Goal: Task Accomplishment & Management: Use online tool/utility

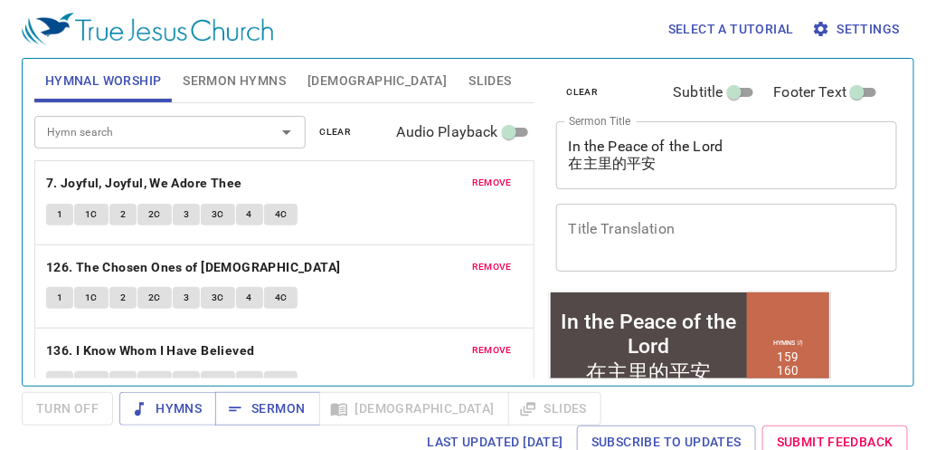
click at [472, 183] on span "remove" at bounding box center [492, 183] width 40 height 16
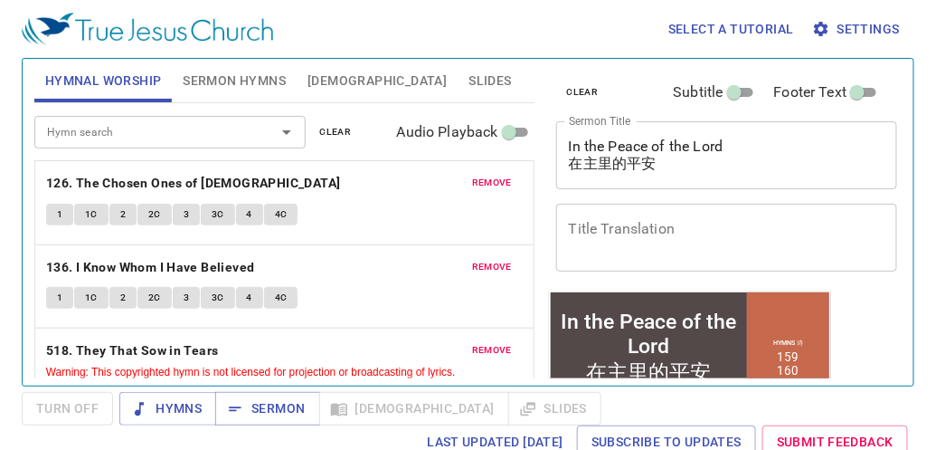
click at [472, 183] on span "remove" at bounding box center [492, 183] width 40 height 16
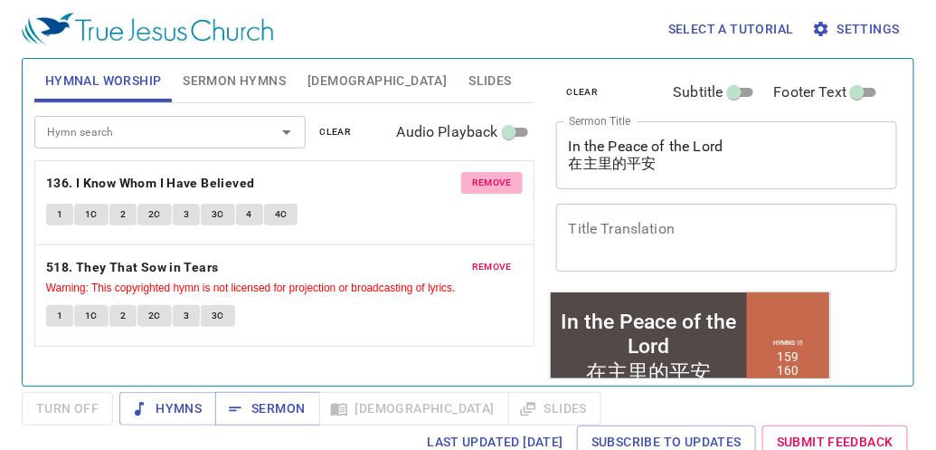
click at [472, 183] on span "remove" at bounding box center [492, 183] width 40 height 16
click at [472, 259] on span "remove" at bounding box center [492, 267] width 40 height 16
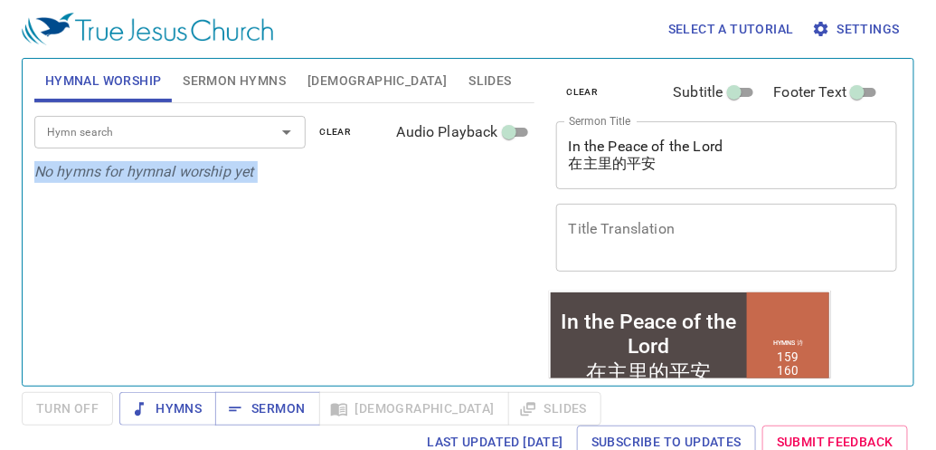
click at [472, 183] on div "Hymn search Hymn search clear Audio Playback No hymns for hymnal worship yet" at bounding box center [284, 236] width 500 height 267
click at [233, 176] on icon "No hymns for hymnal worship yet" at bounding box center [144, 171] width 220 height 17
click at [235, 96] on button "Sermon Hymns" at bounding box center [234, 80] width 125 height 43
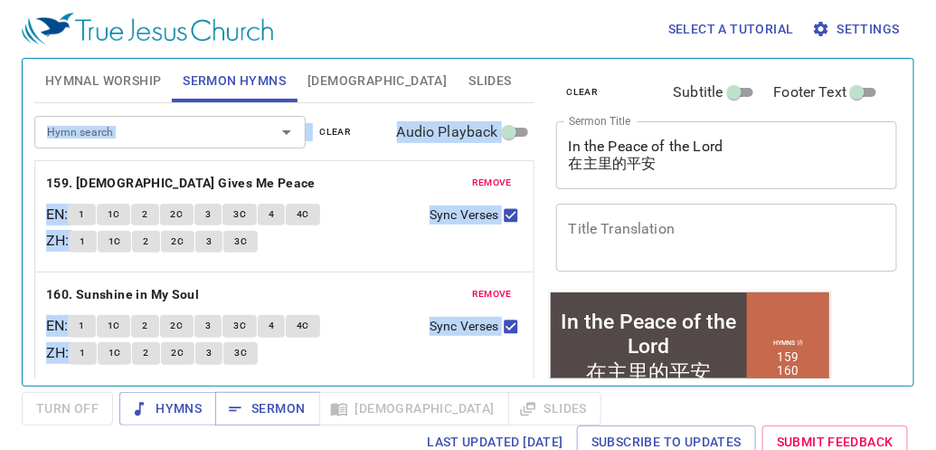
click at [470, 167] on div "remove 159. Jesus Gives Me Peace EN : 1 1C 2 2C 3 3C 4 4C ZH : 1 1C 2 2C 3 3C S…" at bounding box center [284, 216] width 498 height 110
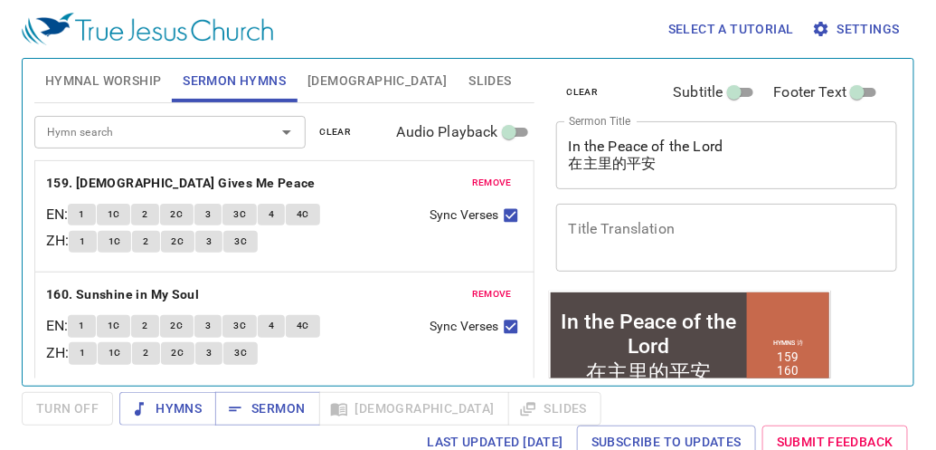
click at [470, 175] on button "remove" at bounding box center [492, 183] width 62 height 22
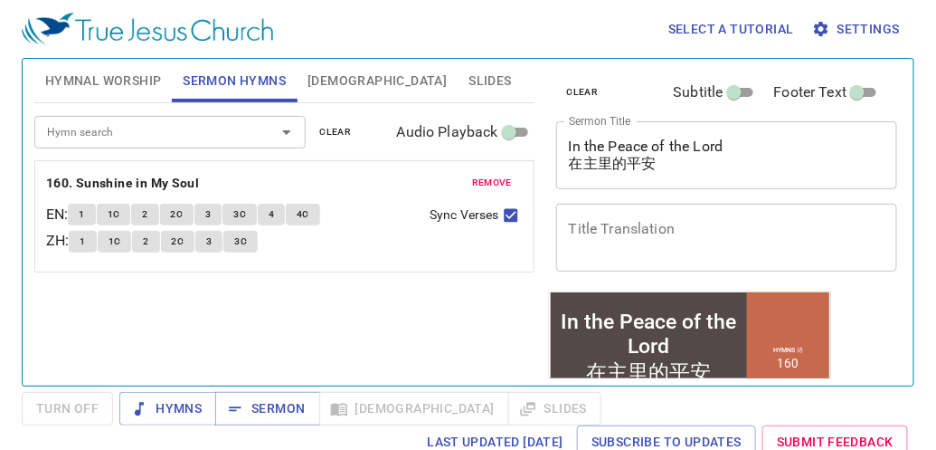
click at [470, 175] on button "remove" at bounding box center [492, 183] width 62 height 22
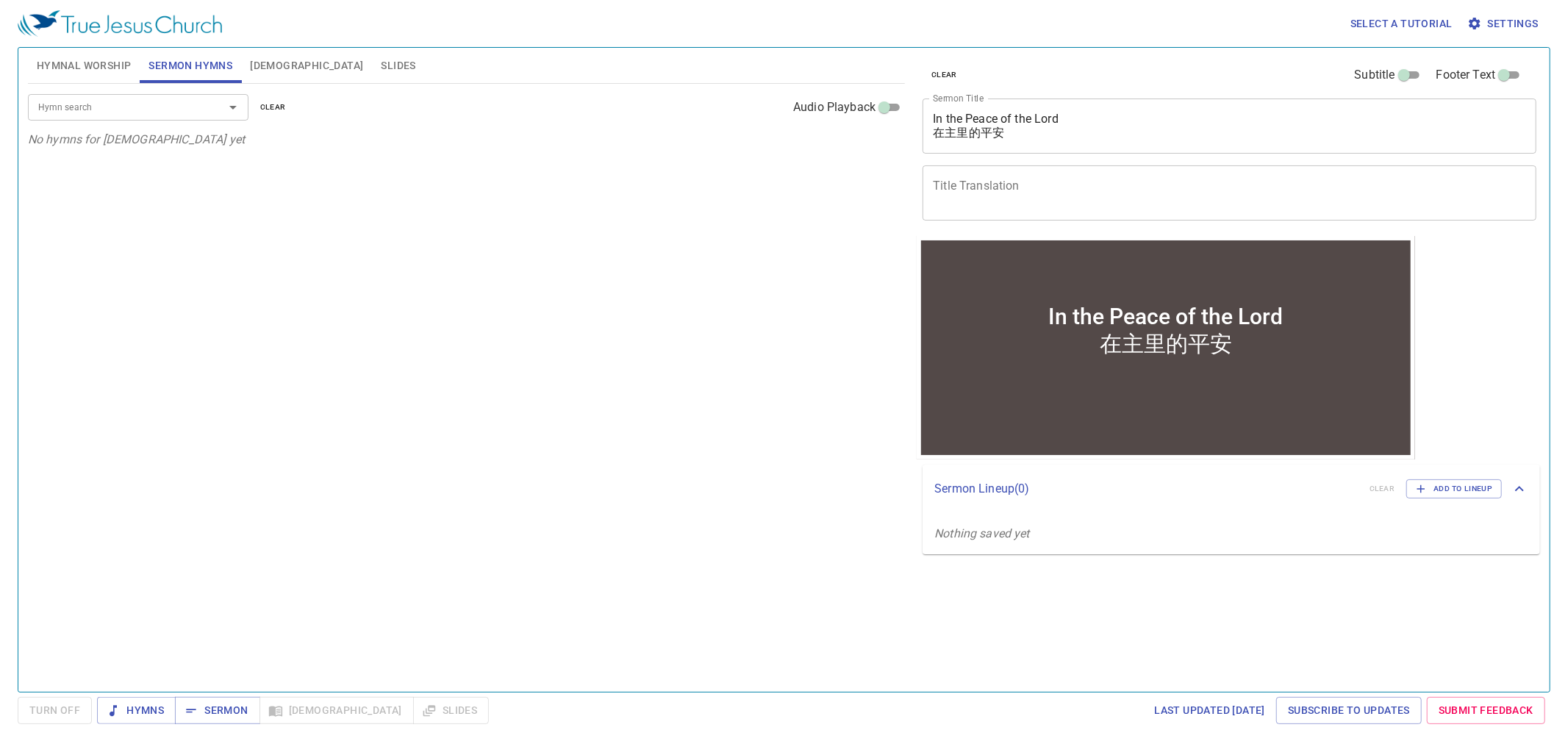
click at [760, 121] on textarea "In the Peace of the Lord 在主里的平安" at bounding box center [1230, 125] width 593 height 28
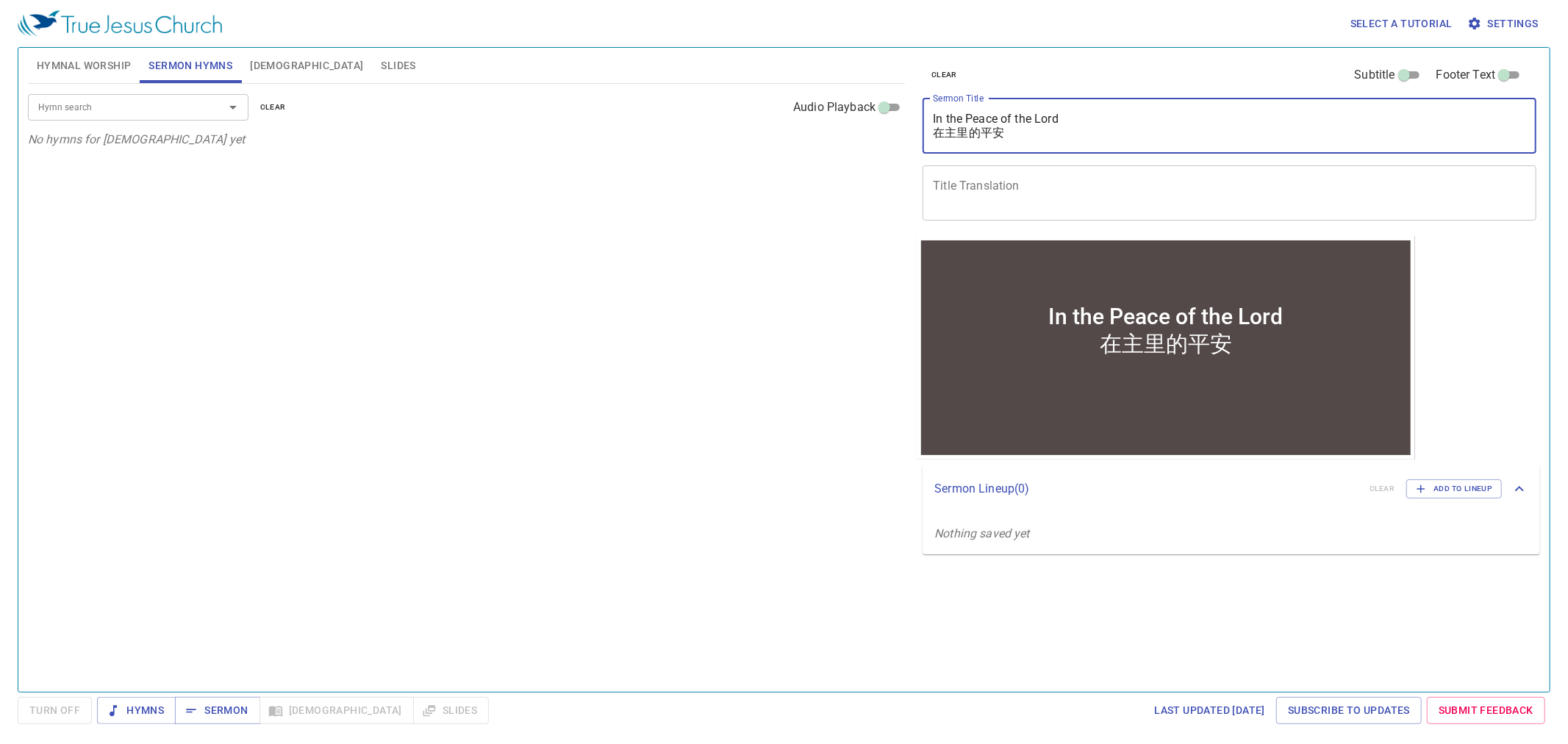
paste textarea "Facing Anxiety (2) 面对焦虑(二)"
type textarea "Facing Anxiety (2) 面对焦虑(二)"
click at [167, 106] on input "Hymn search" at bounding box center [116, 107] width 168 height 17
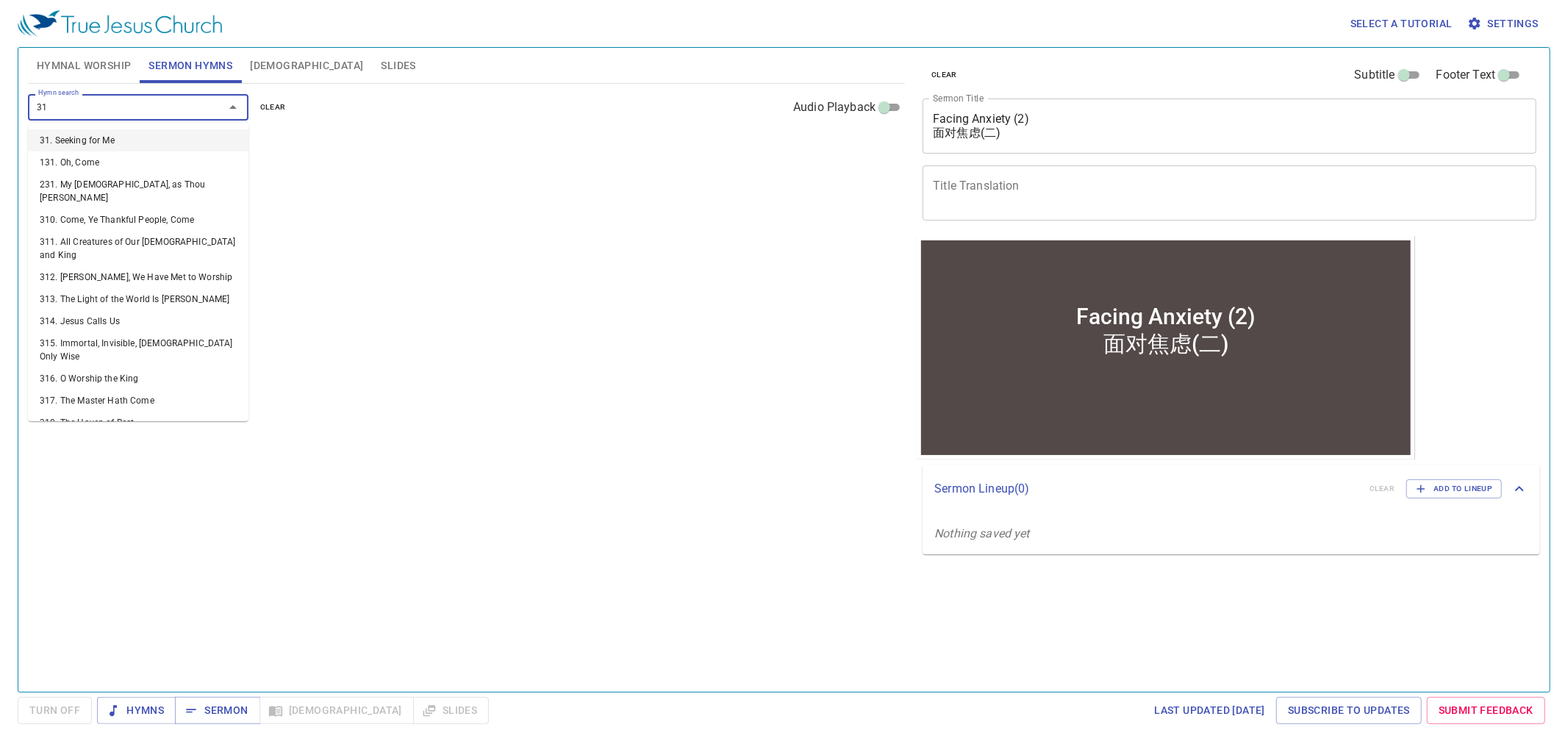
type input "318"
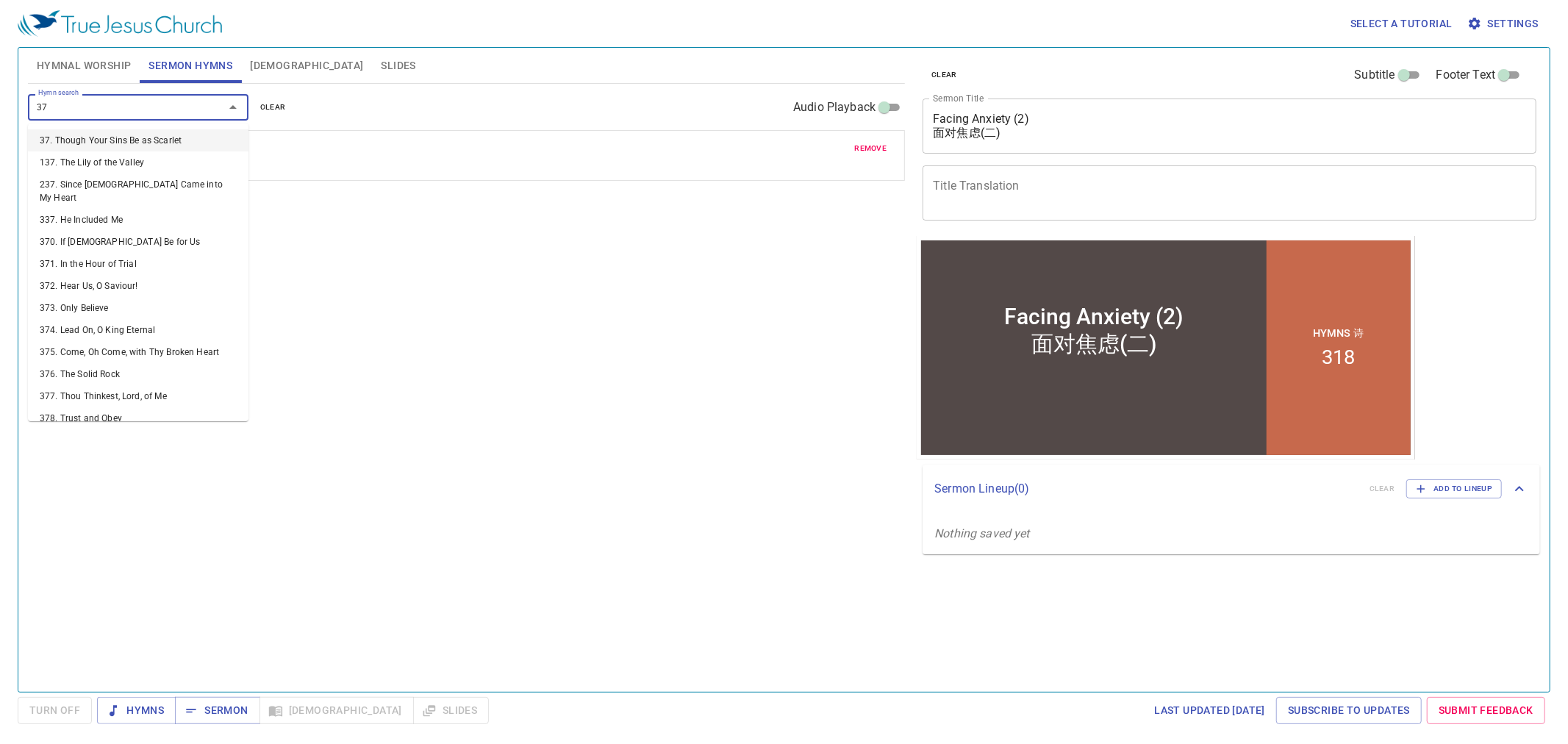
type input "379"
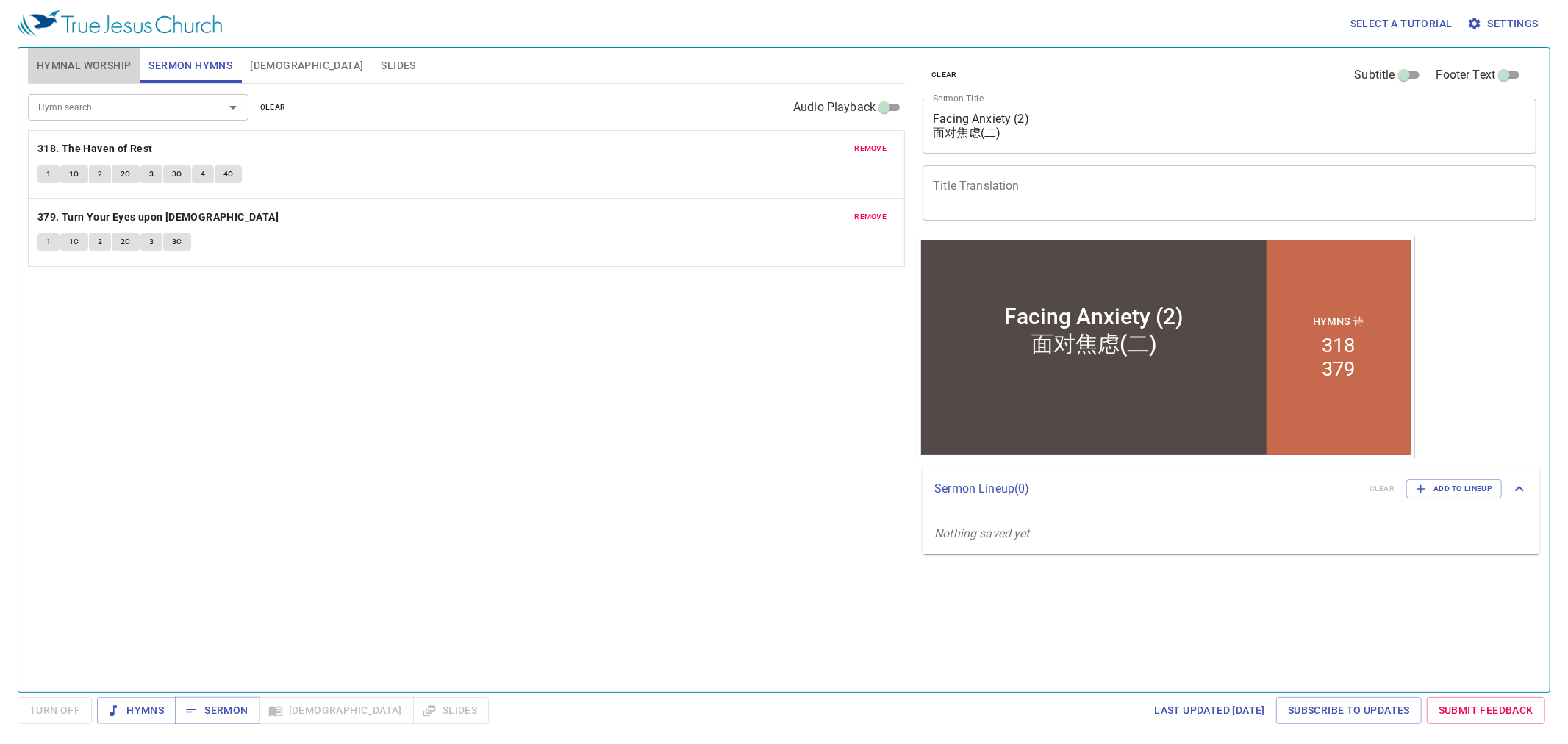
click at [111, 67] on span "Hymnal Worship" at bounding box center [84, 66] width 95 height 19
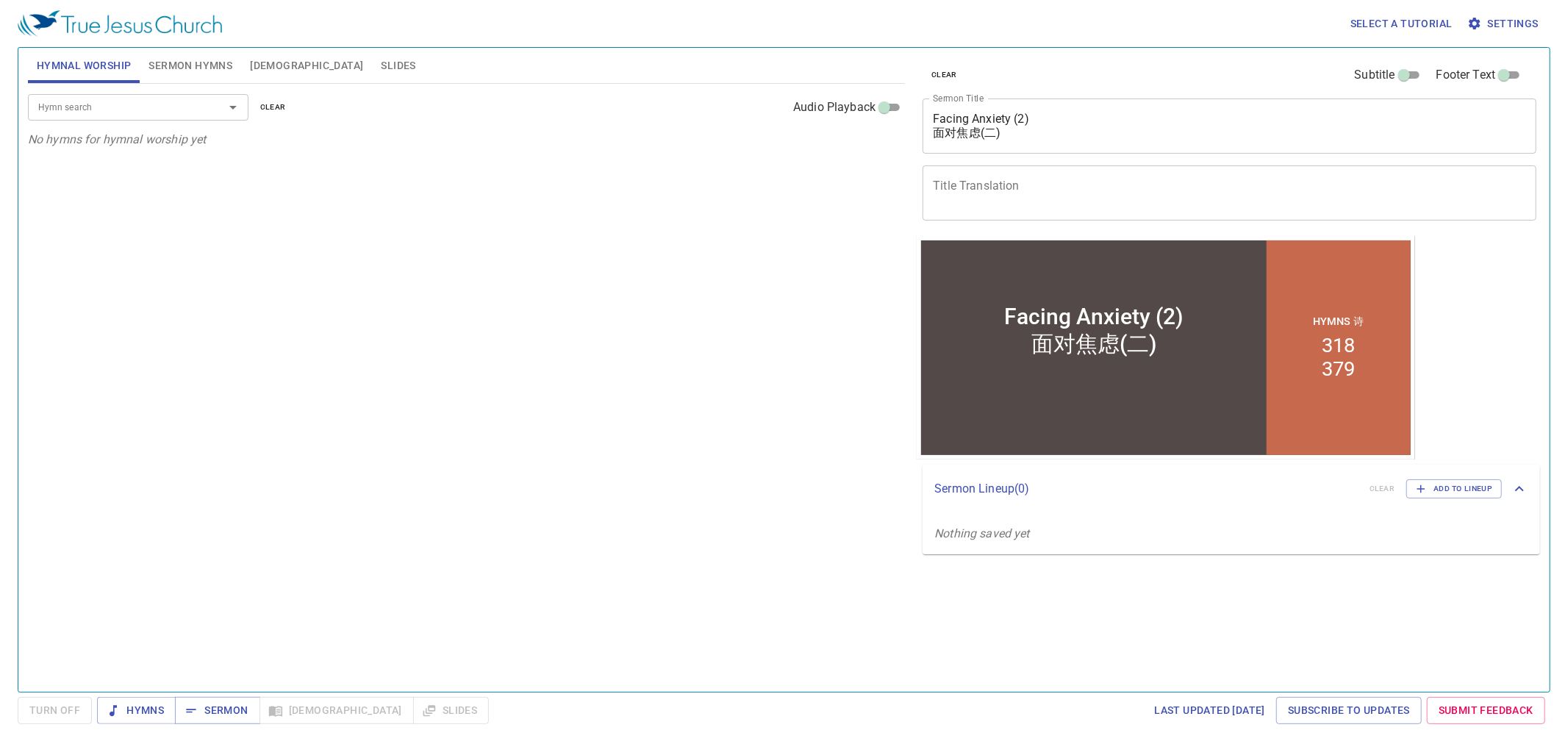
click at [127, 107] on input "Hymn search" at bounding box center [116, 107] width 168 height 17
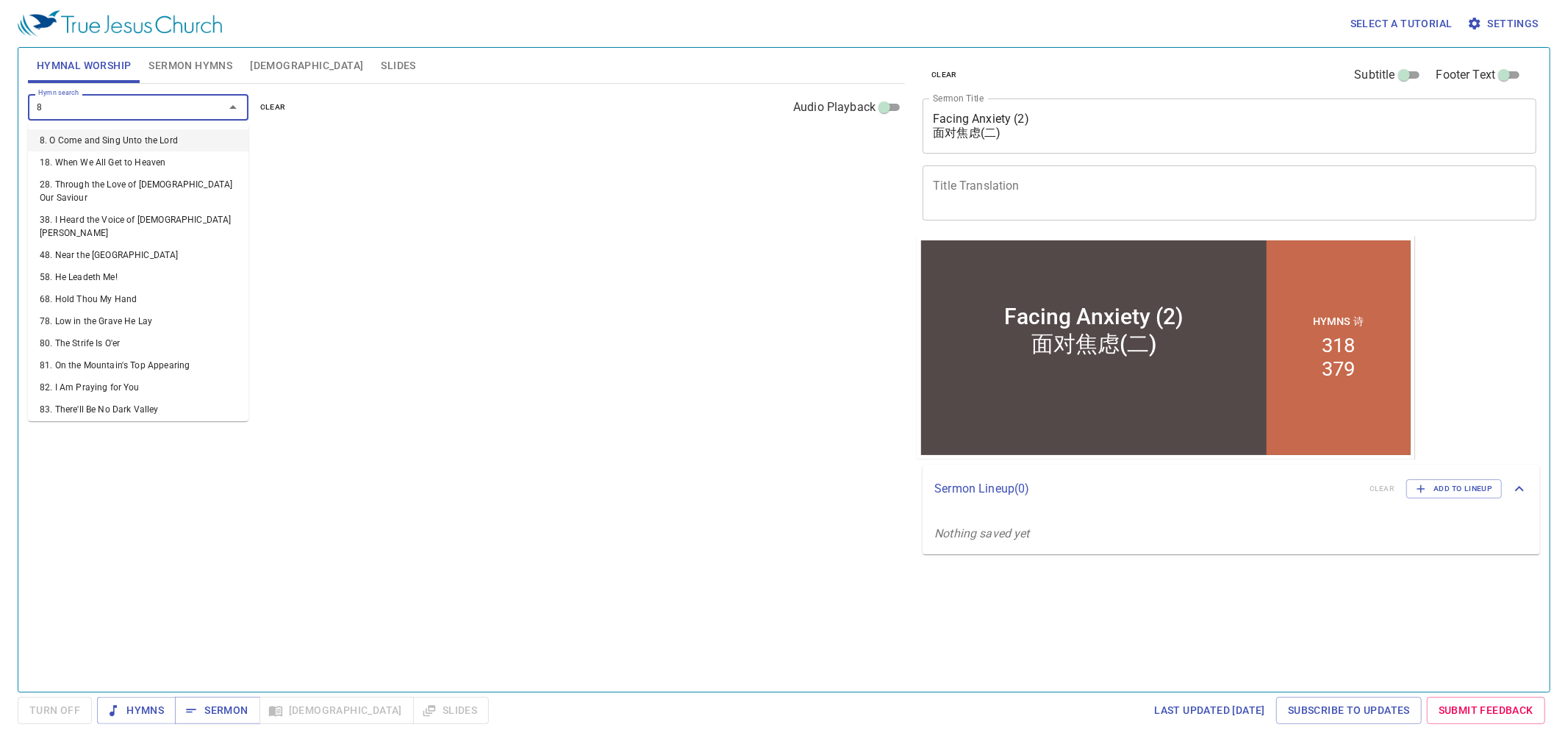
type input "89"
type input "170"
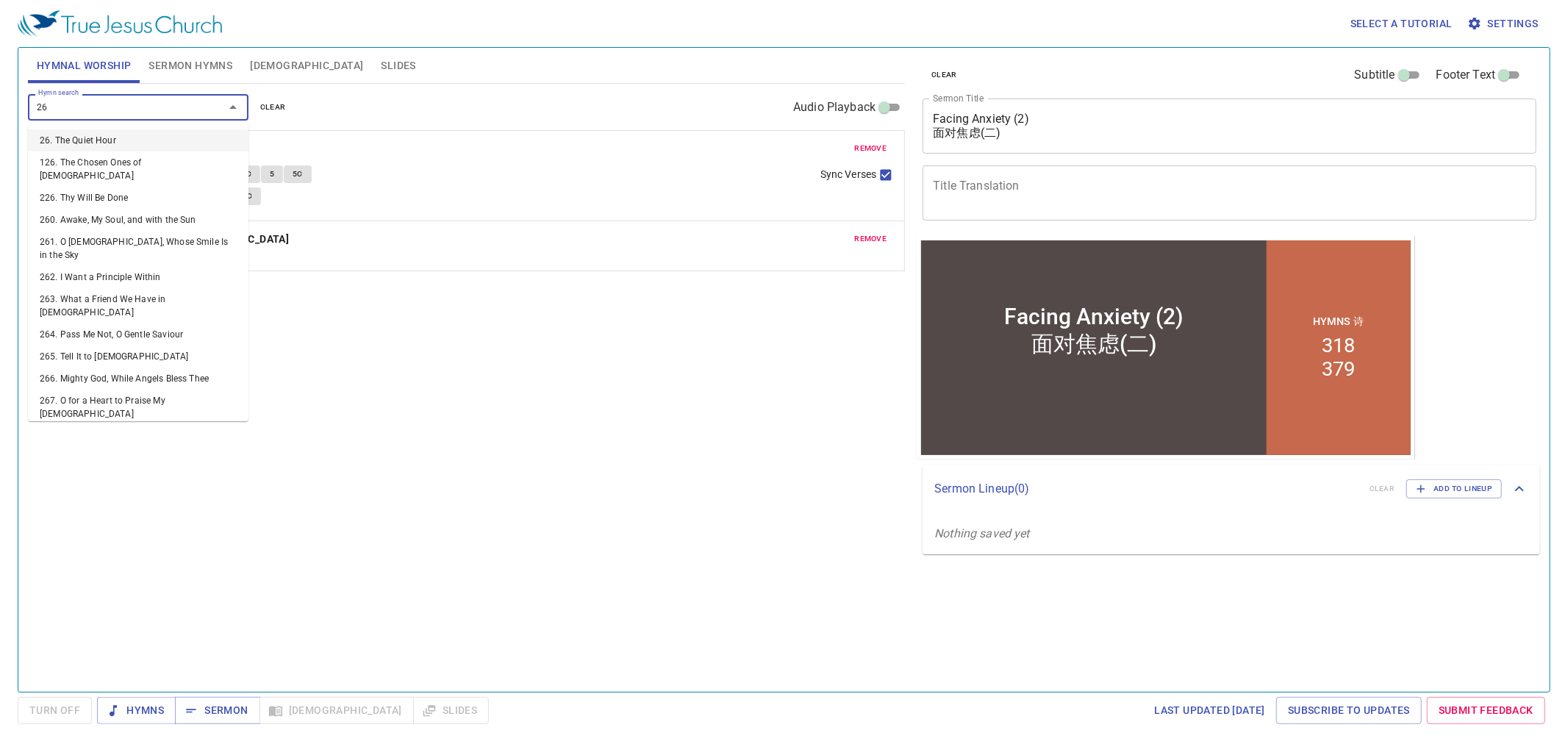
type input "263"
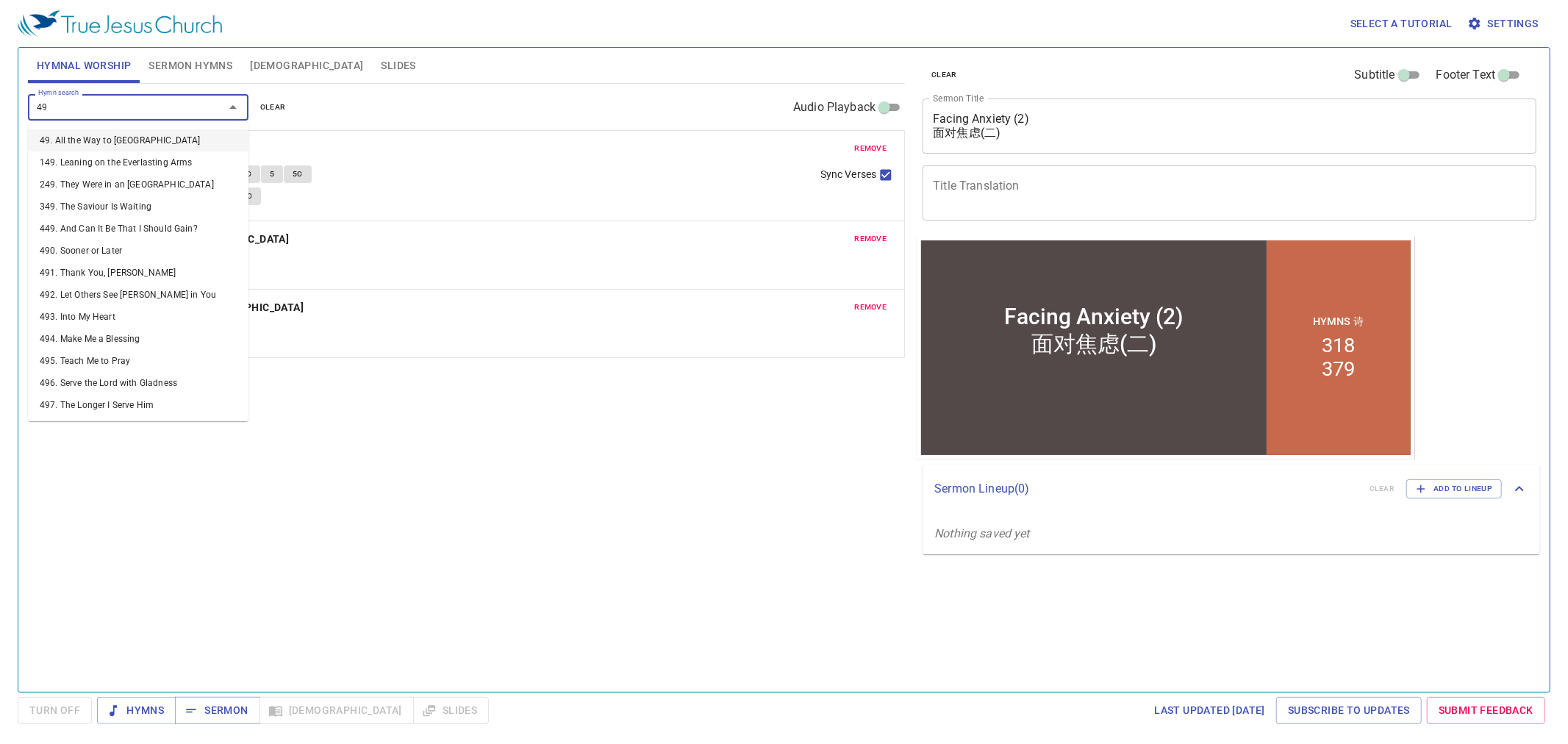
type input "493"
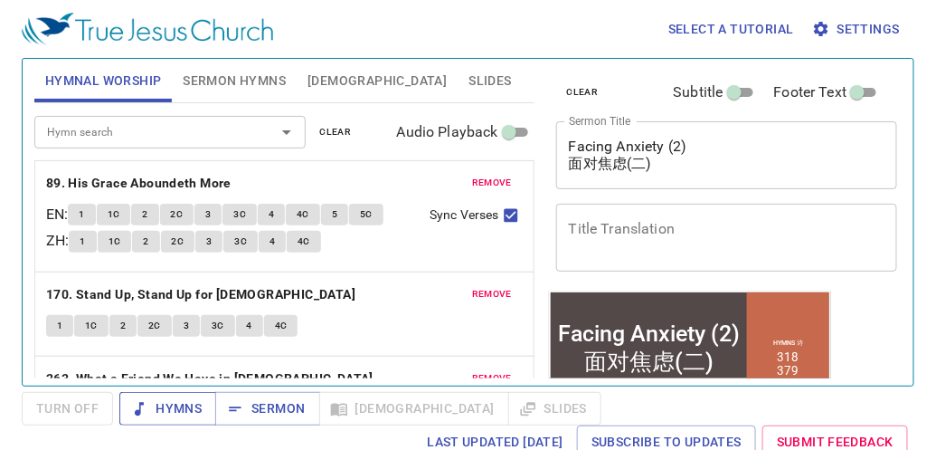
click at [0, 0] on span "Hymns" at bounding box center [0, 0] width 0 height 0
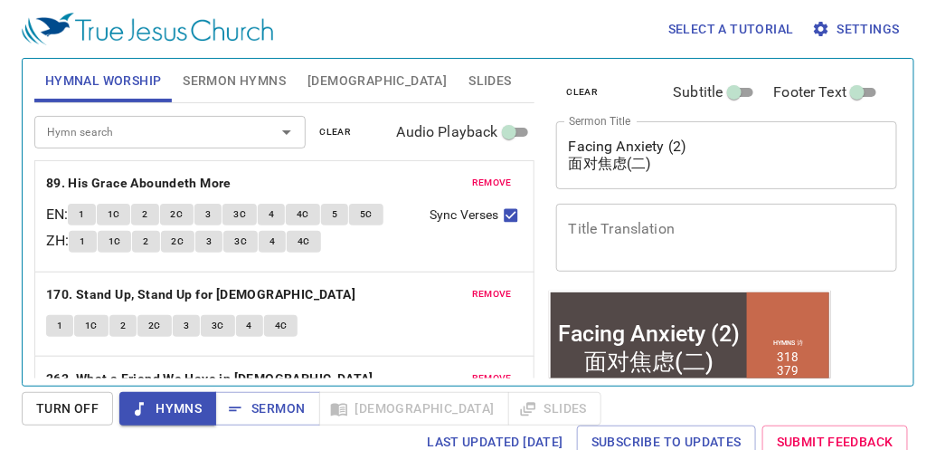
click at [48, 437] on div "Last updated 7/2/2025 Subscribe to Updates Submit Feedback" at bounding box center [468, 441] width 893 height 33
click at [0, 0] on span "Turn Off" at bounding box center [0, 0] width 0 height 0
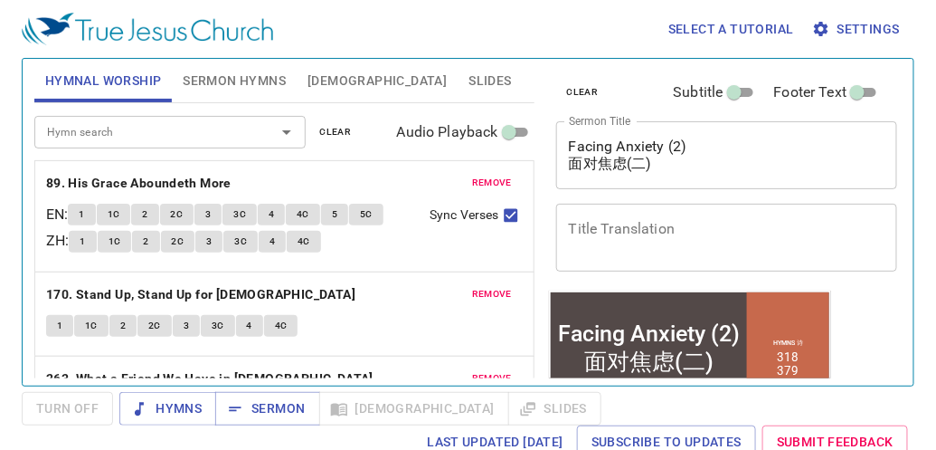
click at [469, 90] on span "Slides" at bounding box center [490, 81] width 43 height 23
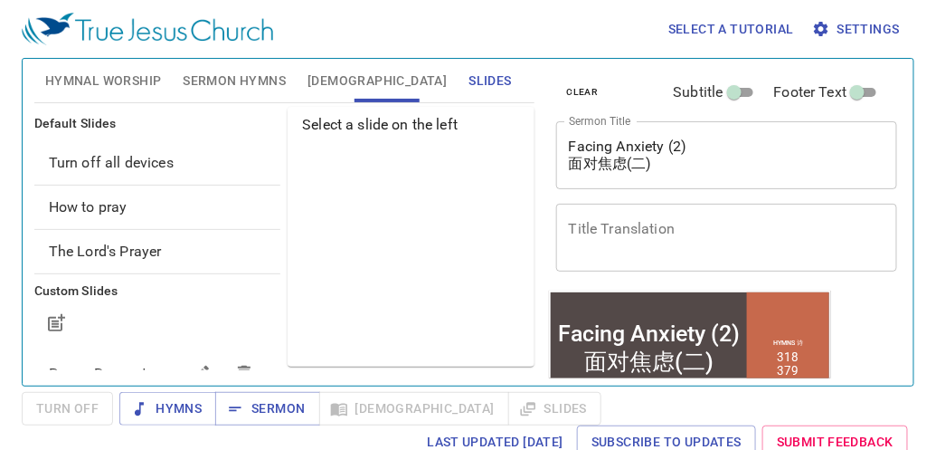
click at [469, 81] on span "Slides" at bounding box center [490, 81] width 43 height 23
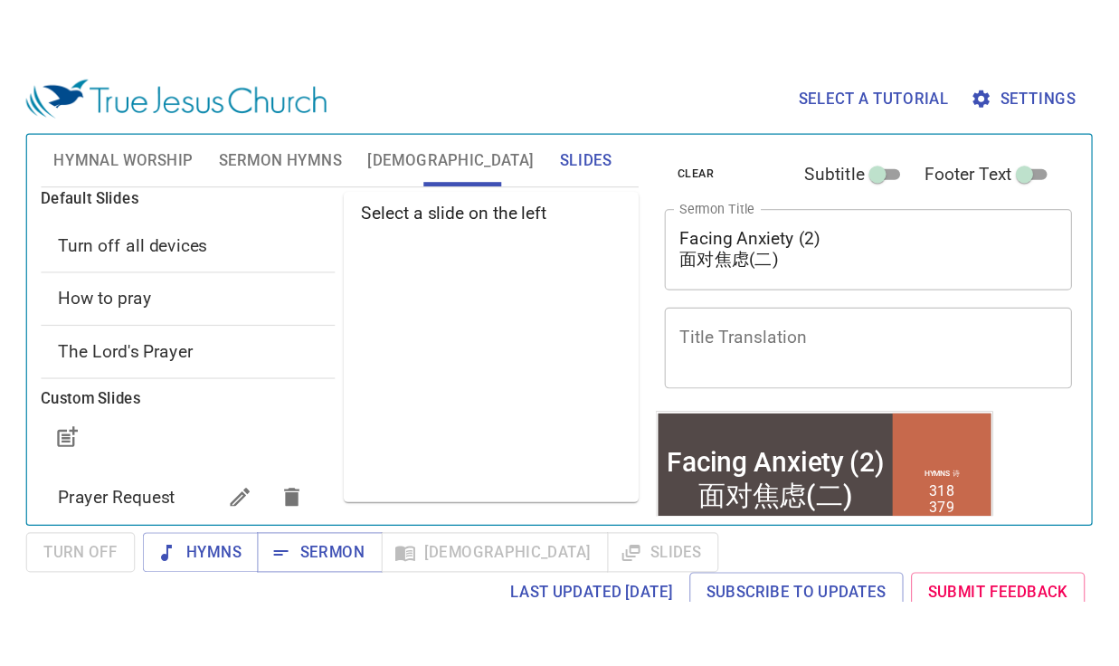
scroll to position [43, 0]
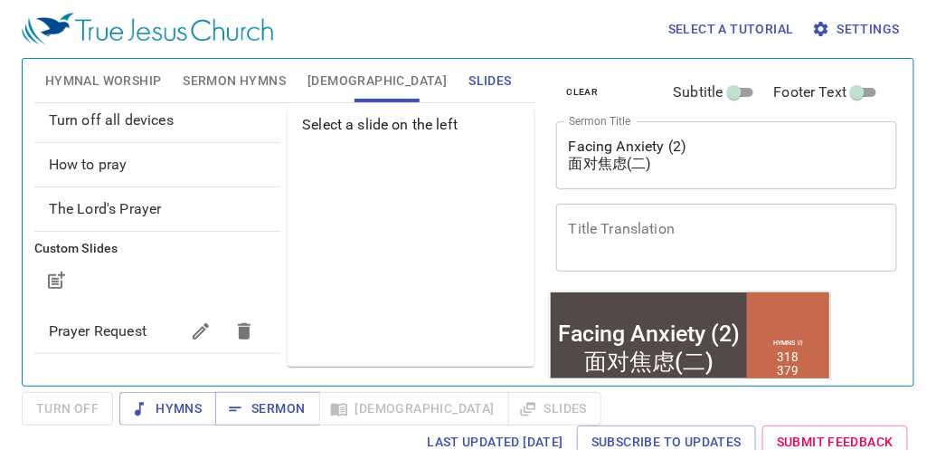
click at [90, 268] on div at bounding box center [157, 280] width 246 height 43
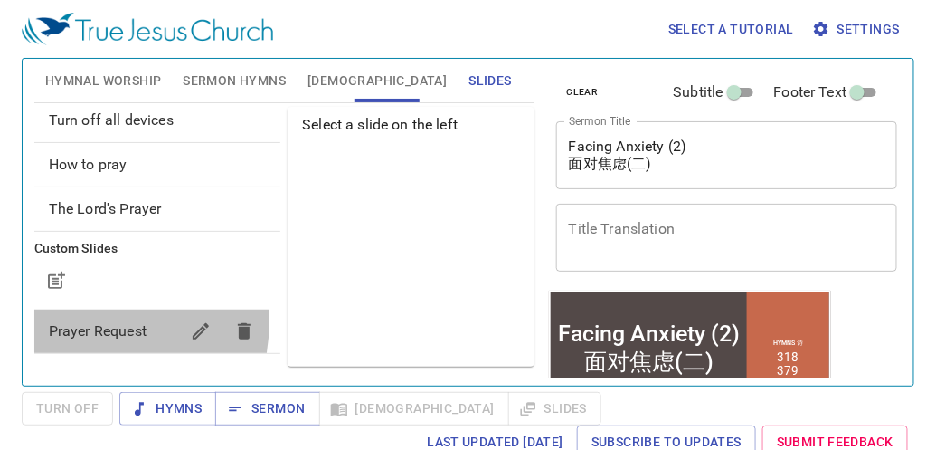
click at [79, 322] on span "Prayer Request" at bounding box center [98, 330] width 98 height 17
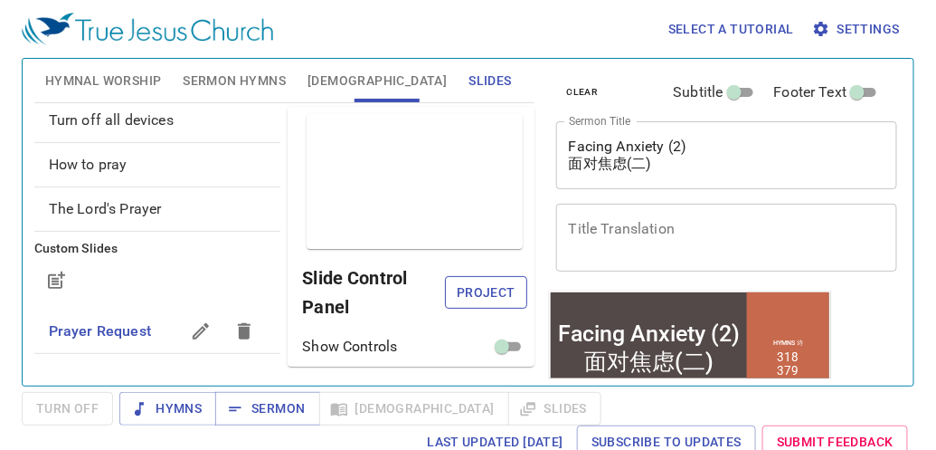
click at [460, 284] on span "Project" at bounding box center [486, 292] width 53 height 23
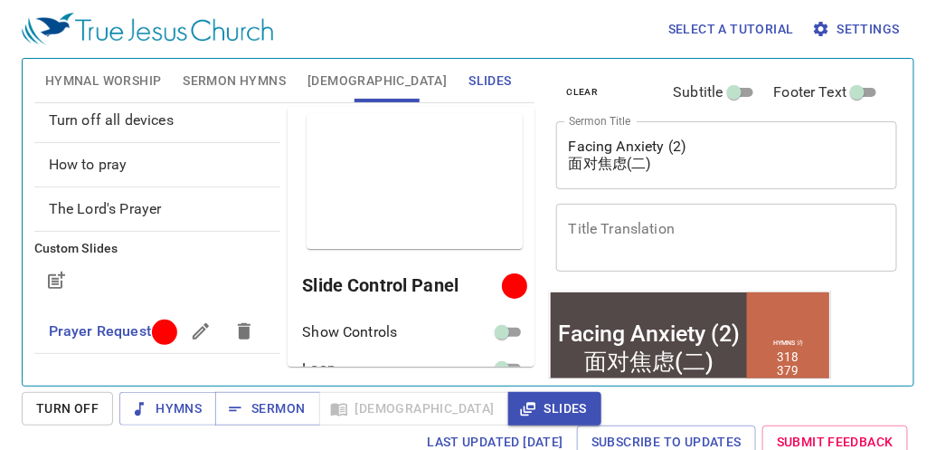
click at [544, 32] on div "Select a tutorial Settings" at bounding box center [465, 29] width 886 height 58
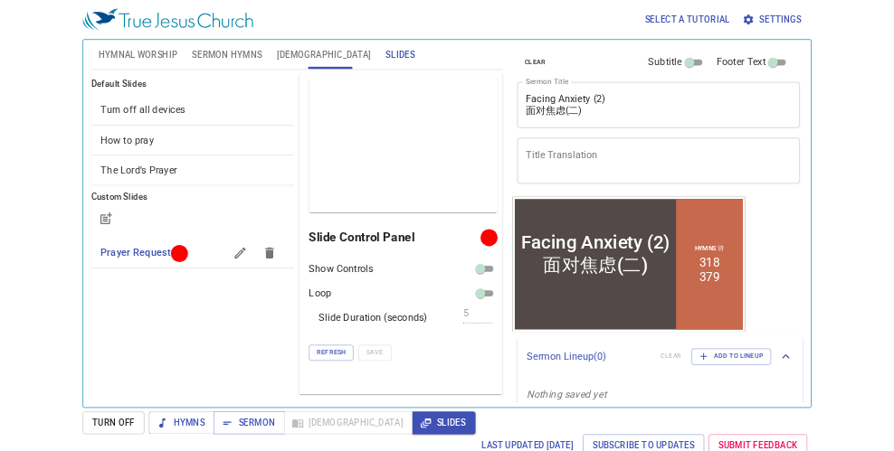
scroll to position [0, 0]
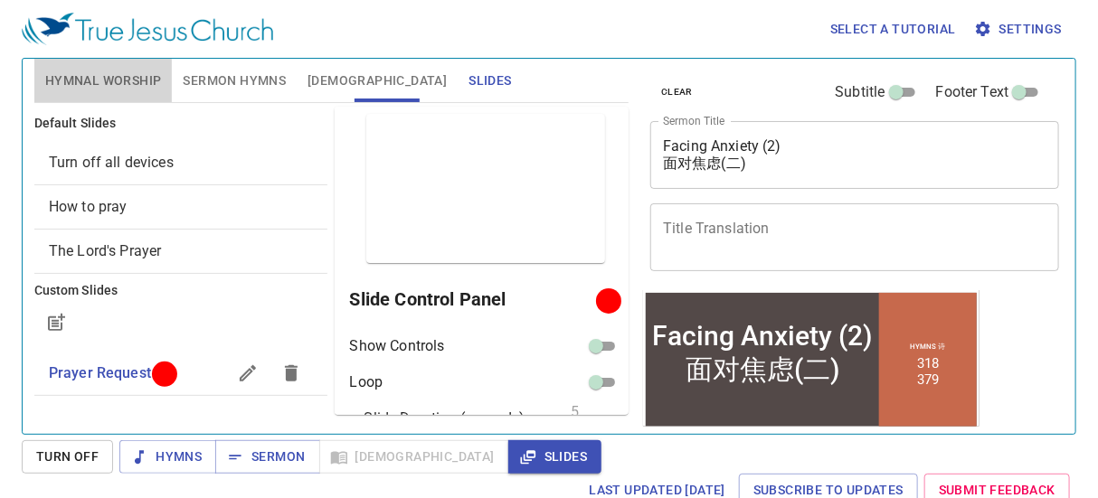
click at [142, 87] on span "Hymnal Worship" at bounding box center [103, 81] width 117 height 23
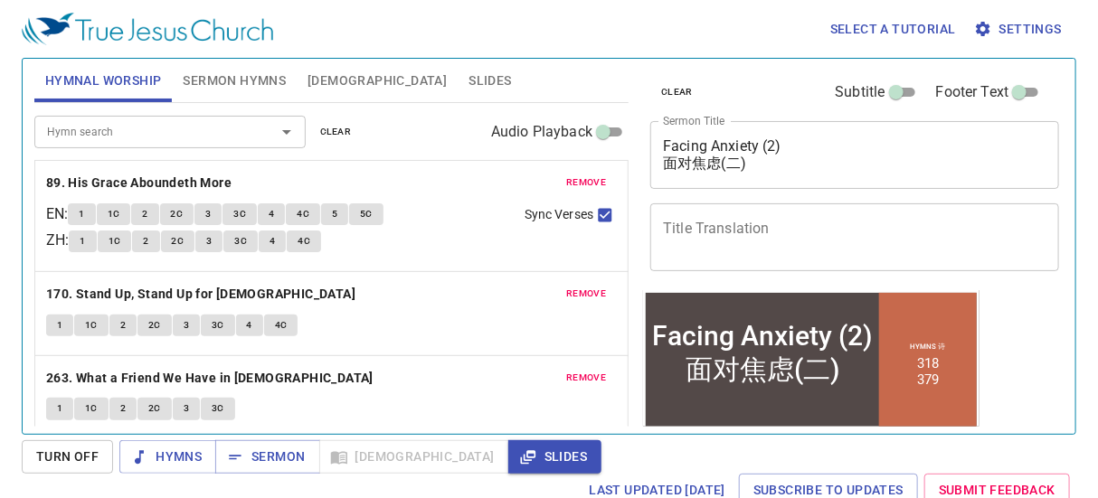
click at [348, 363] on div "remove 263. What a Friend We Have in Jesus 1 1C 2 2C 3 3C" at bounding box center [331, 397] width 592 height 83
click at [374, 298] on p "170. Stand Up, Stand Up for Jesus" at bounding box center [331, 294] width 571 height 23
click at [730, 59] on div "clear Subtitle Footer Text Sermon Title Facing Anxiety (2) 面对焦虑(二) x Sermon Tit…" at bounding box center [853, 175] width 421 height 232
click at [256, 93] on button "Sermon Hymns" at bounding box center [234, 80] width 125 height 43
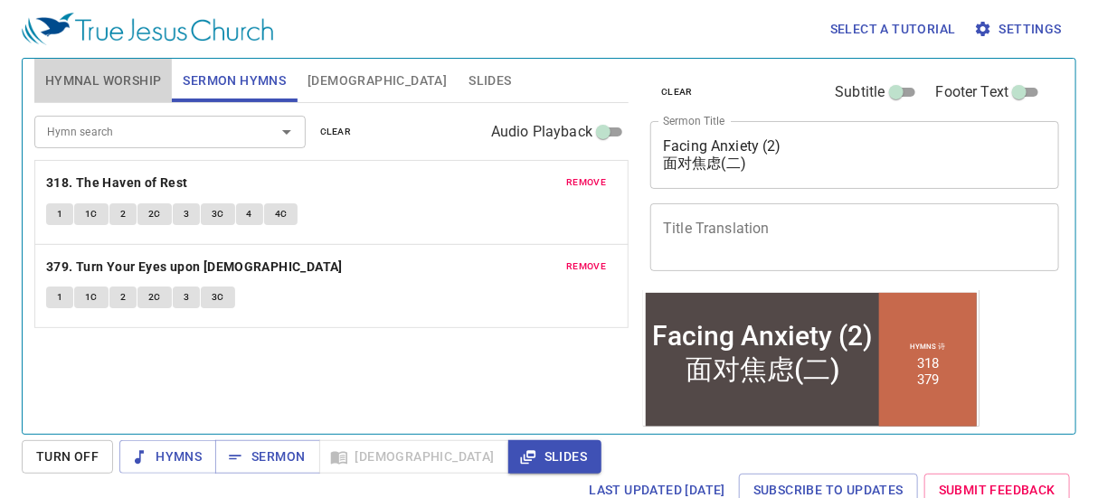
click at [147, 92] on button "Hymnal Worship" at bounding box center [103, 80] width 138 height 43
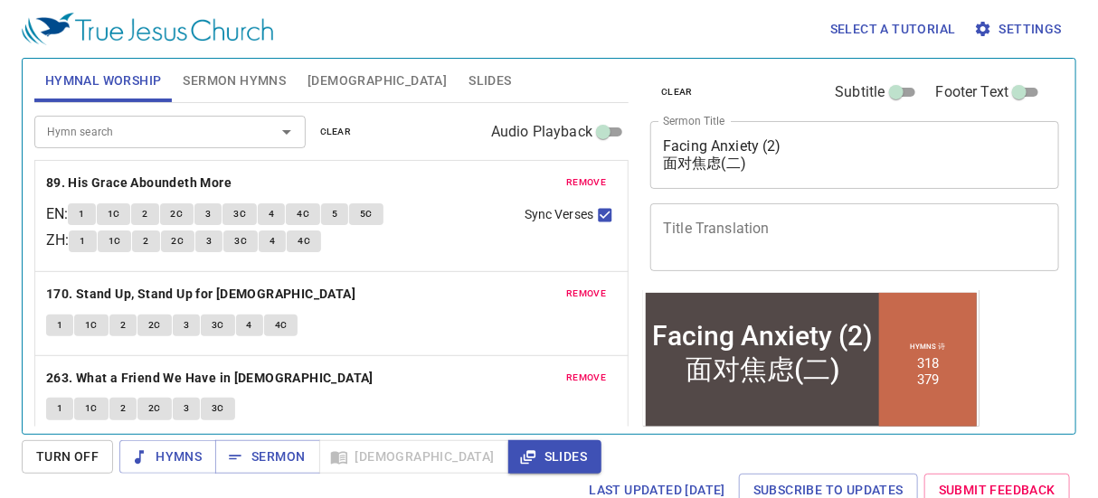
click at [763, 29] on div "Select a tutorial Settings" at bounding box center [545, 29] width 1047 height 58
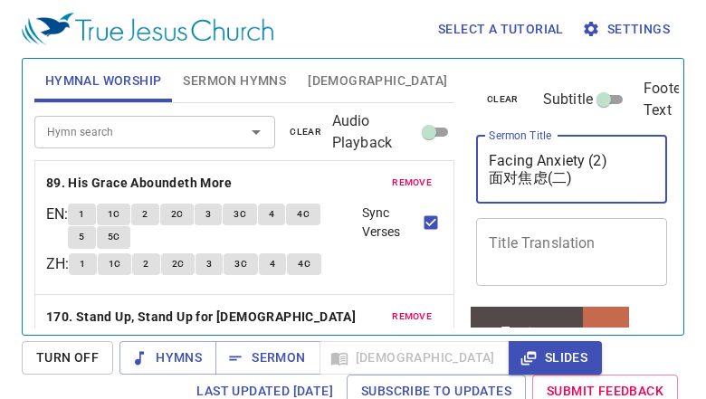
drag, startPoint x: 548, startPoint y: 175, endPoint x: 486, endPoint y: 170, distance: 62.6
click at [486, 170] on div "Facing Anxiety (2) 面对焦虑(二) x Sermon Title" at bounding box center [571, 170] width 191 height 68
click at [595, 172] on textarea "Facing Anxiety (2) 面对焦虑(二)" at bounding box center [571, 169] width 166 height 34
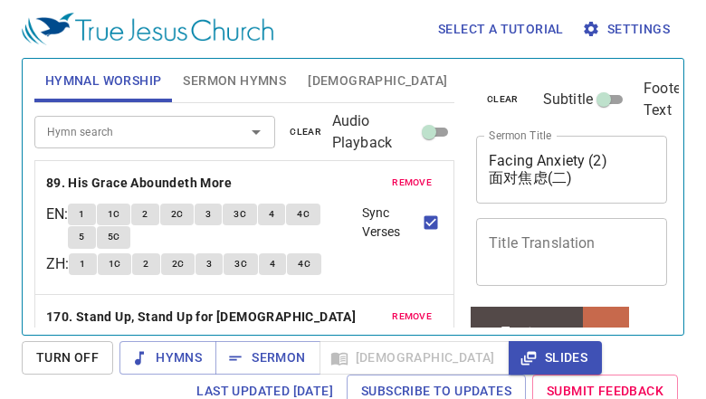
click at [663, 199] on div "clear Subtitle Footer Text Sermon Title Facing Anxiety (2) 面对焦虑(二) x Sermon Tit…" at bounding box center [570, 182] width 203 height 246
click at [260, 88] on span "Sermon Hymns" at bounding box center [234, 81] width 103 height 23
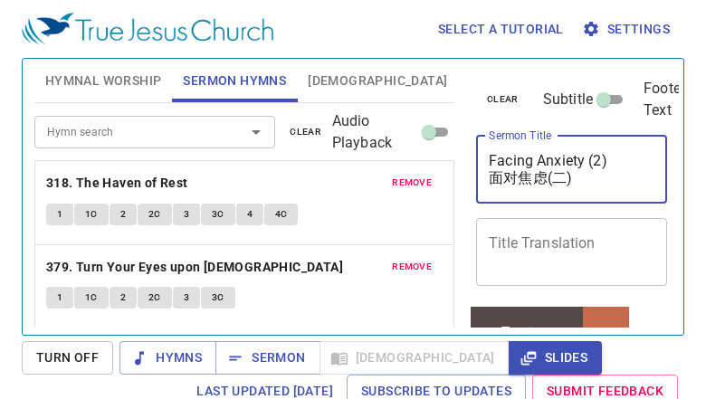
drag, startPoint x: 519, startPoint y: 178, endPoint x: 543, endPoint y: 178, distance: 23.5
click at [543, 178] on textarea "Facing Anxiety (2) 面对焦虑(二)" at bounding box center [571, 169] width 166 height 34
drag, startPoint x: 576, startPoint y: 182, endPoint x: 474, endPoint y: 175, distance: 102.4
click at [474, 175] on div "clear Subtitle Footer Text Sermon Title Facing Anxiety (2) 面对焦虑(二) x Sermon Tit…" at bounding box center [570, 182] width 203 height 246
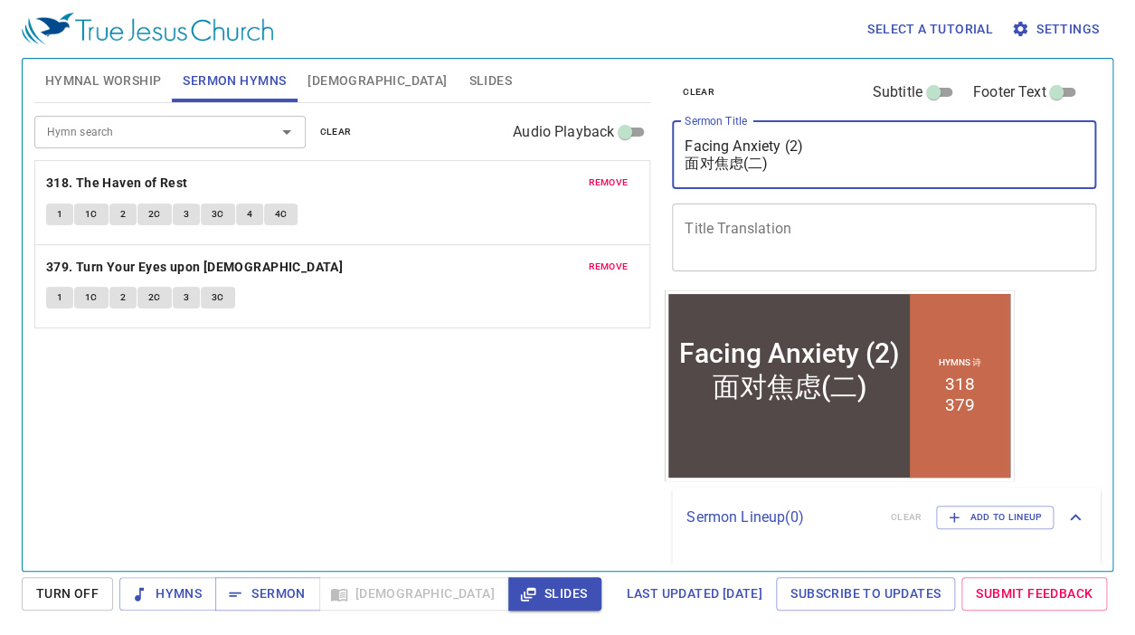
click at [571, 366] on div "Hymn search Hymn search clear Audio Playback remove 318. The Haven of Rest 1 1C…" at bounding box center [342, 329] width 616 height 452
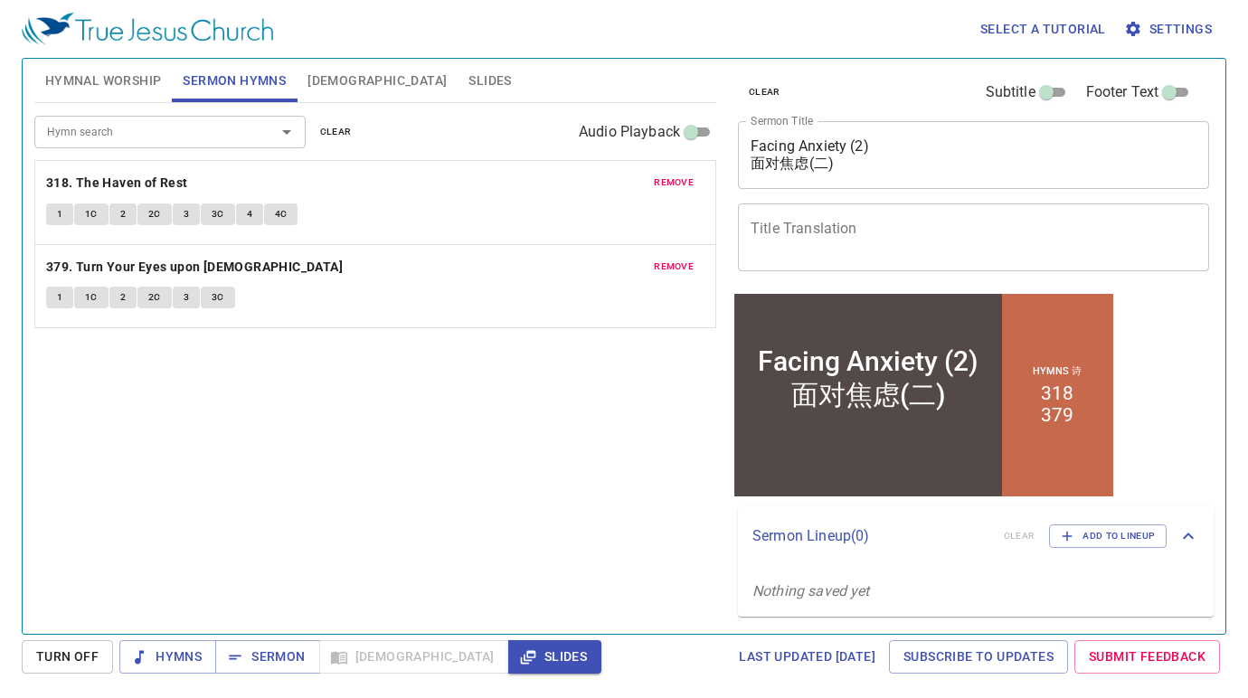
click at [520, 357] on div "Hymn search Hymn search clear Audio Playback remove 318. The Haven of Rest 1 1C…" at bounding box center [375, 361] width 682 height 516
click at [472, 449] on div "Hymn search Hymn search clear Audio Playback remove 318. The Haven of Rest 1 1C…" at bounding box center [375, 361] width 682 height 516
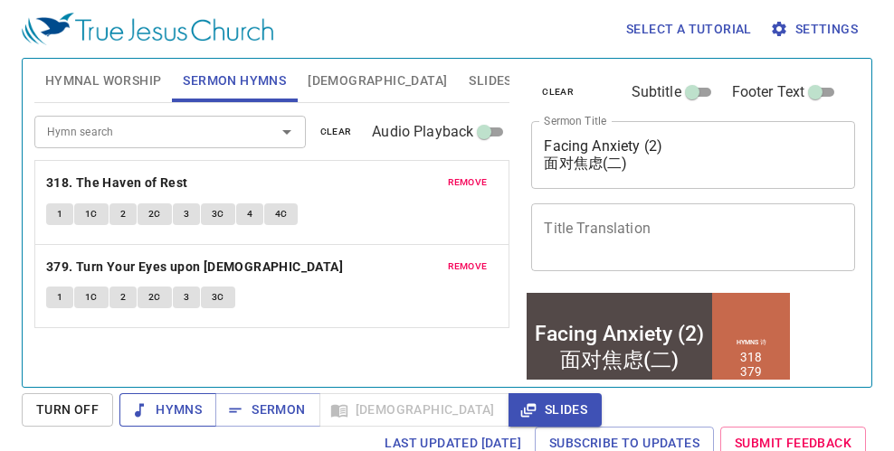
click at [0, 0] on span "Hymns" at bounding box center [0, 0] width 0 height 0
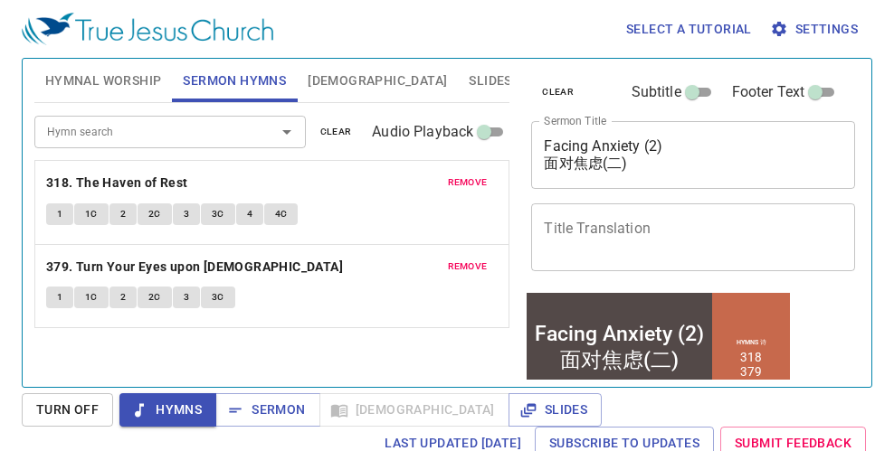
click at [156, 86] on span "Hymnal Worship" at bounding box center [103, 81] width 117 height 23
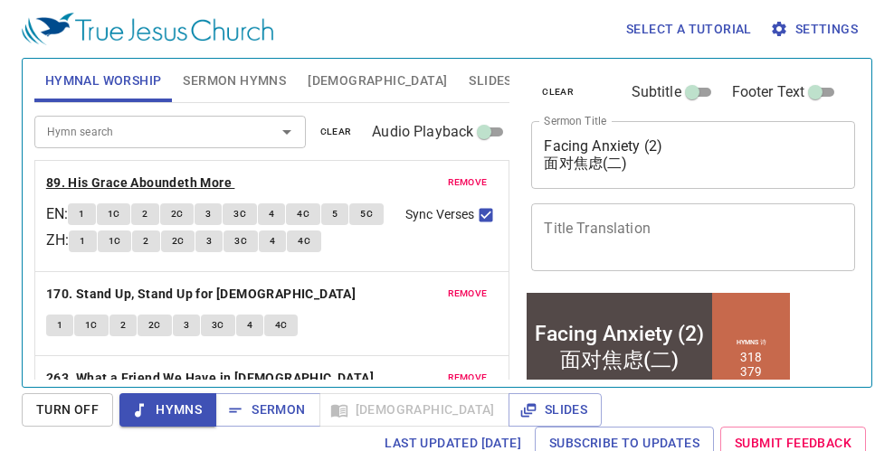
click at [130, 182] on b "89. His Grace Aboundeth More" at bounding box center [138, 183] width 185 height 23
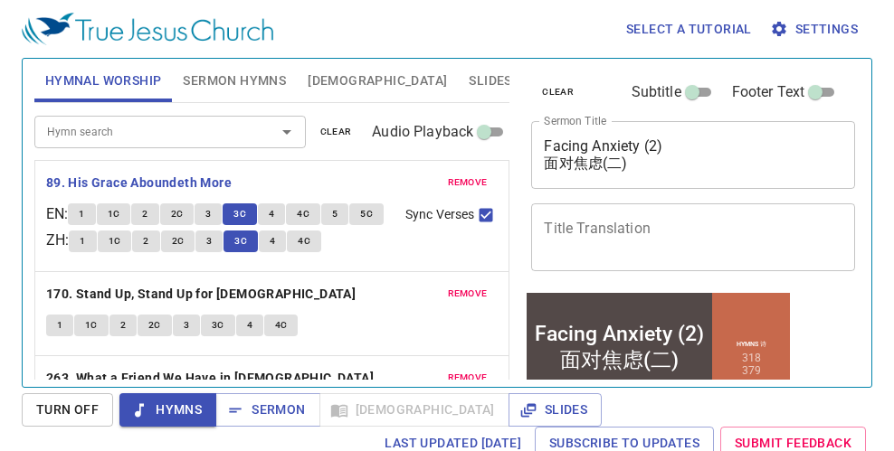
click at [270, 217] on button "4" at bounding box center [271, 215] width 27 height 22
click at [363, 306] on p "170. Stand Up, Stand Up for Jesus" at bounding box center [272, 294] width 452 height 23
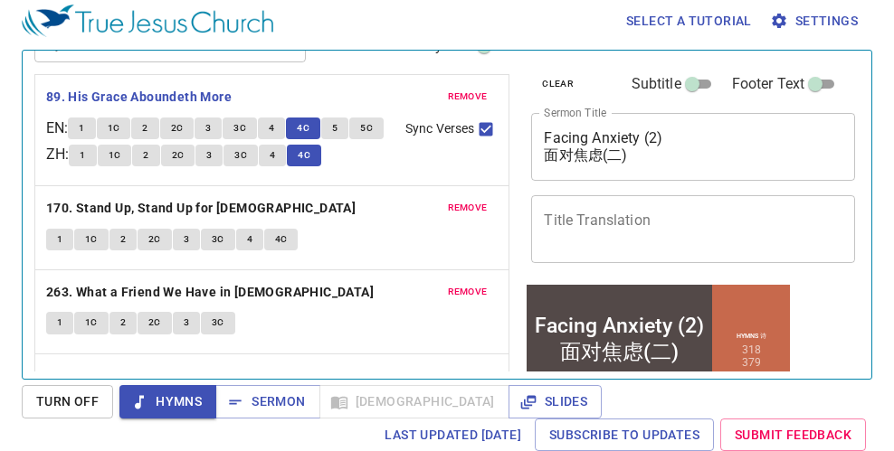
scroll to position [77, 0]
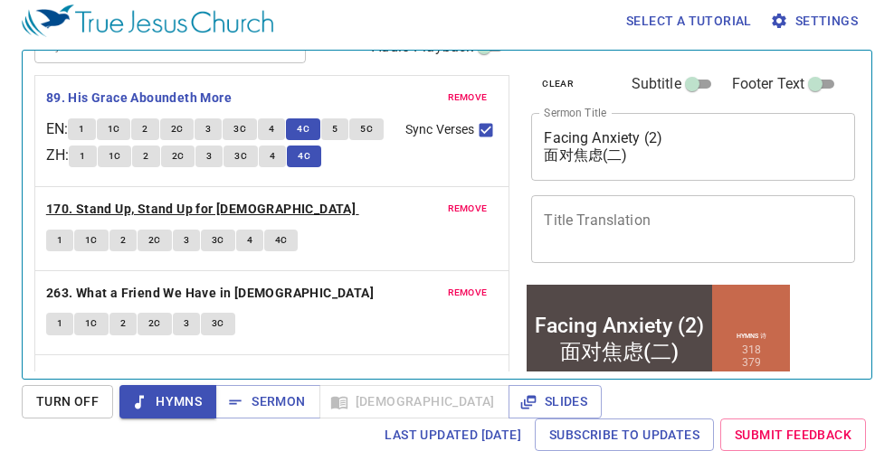
click at [237, 221] on b "170. Stand Up, Stand Up for Jesus" at bounding box center [200, 209] width 309 height 23
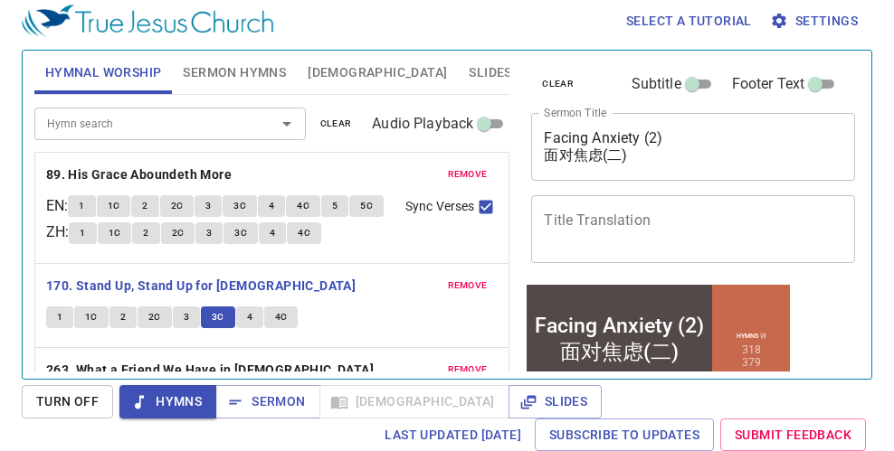
scroll to position [77, 0]
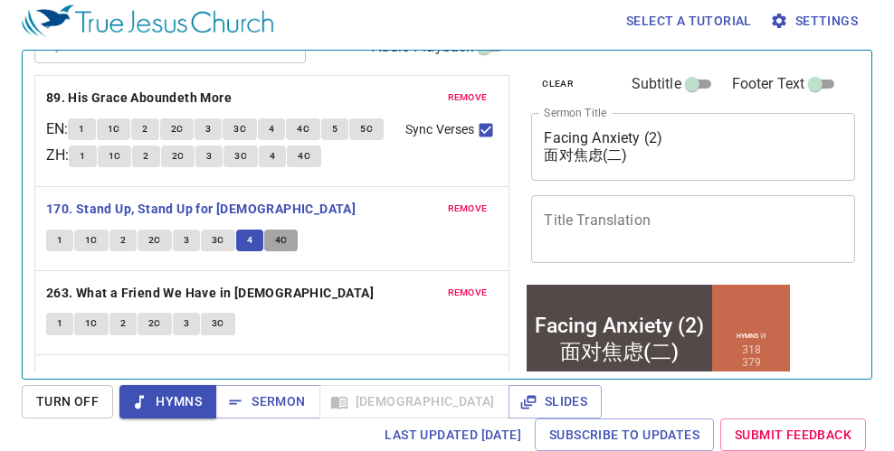
click at [292, 251] on button "4C" at bounding box center [281, 241] width 34 height 22
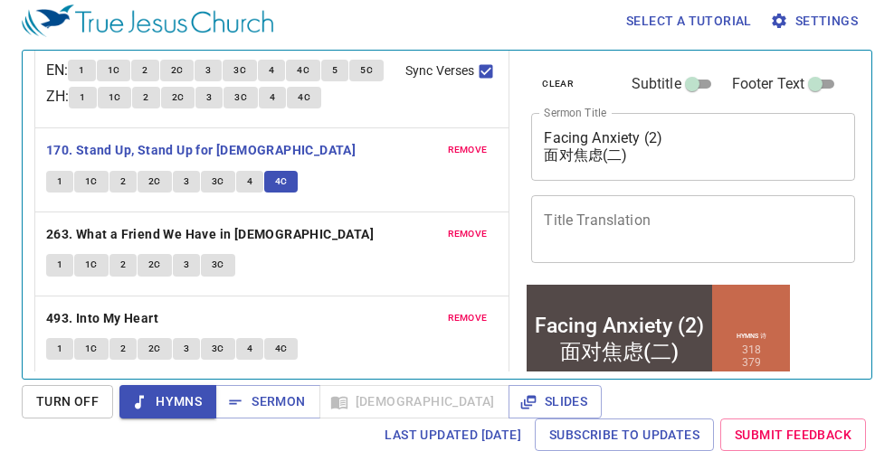
scroll to position [167, 0]
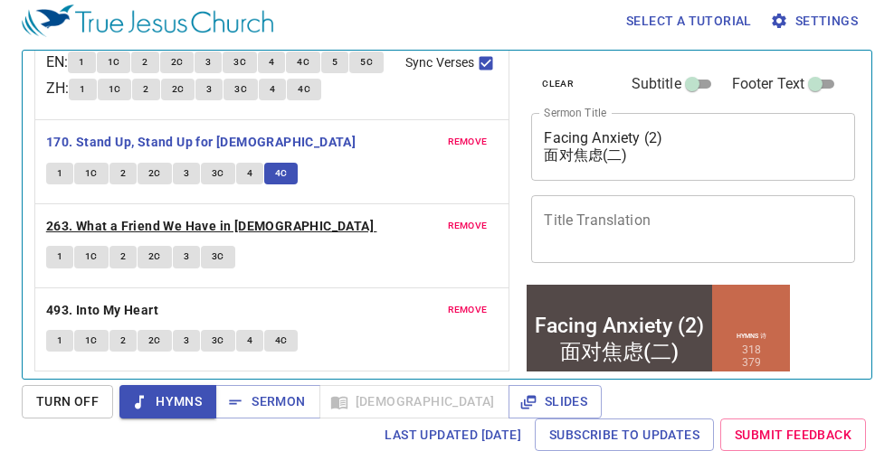
click at [65, 228] on b "263. What a Friend We Have in Jesus" at bounding box center [209, 226] width 327 height 23
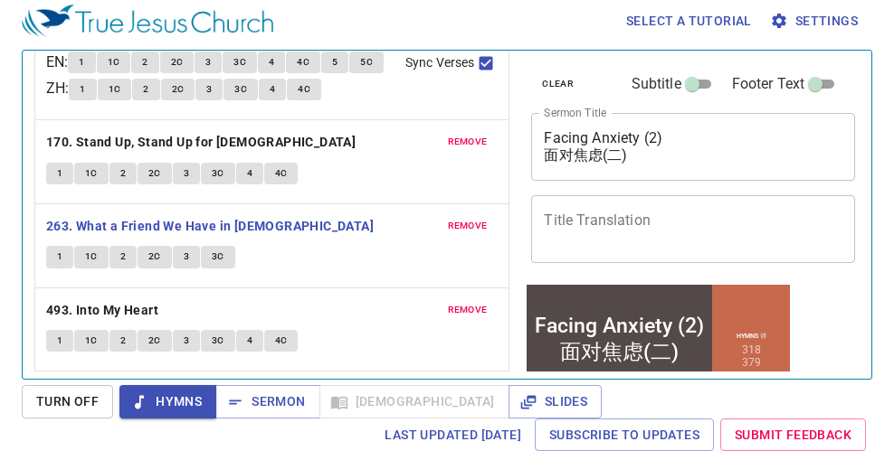
click at [63, 250] on button "1" at bounding box center [59, 257] width 27 height 22
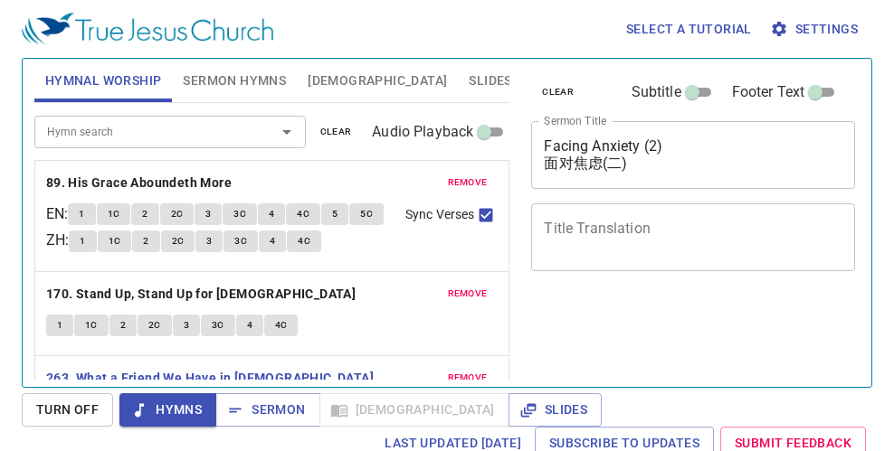
scroll to position [8, 0]
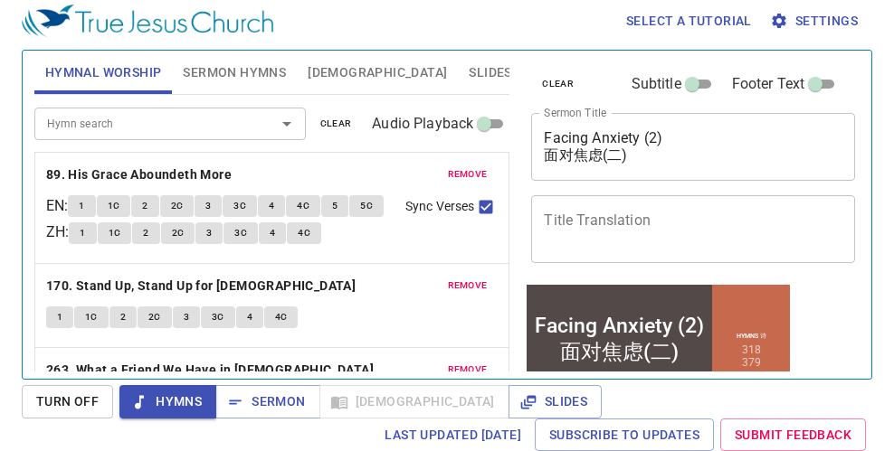
scroll to position [167, 0]
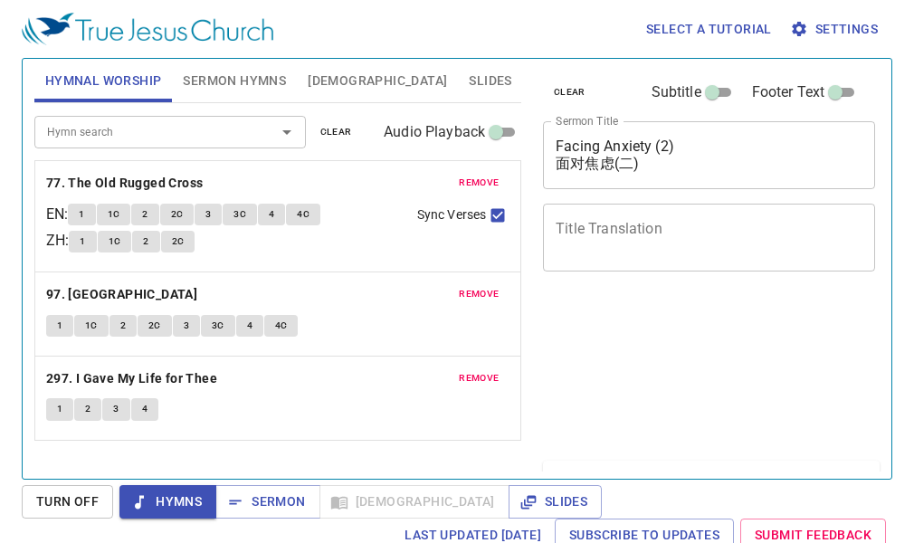
scroll to position [8, 0]
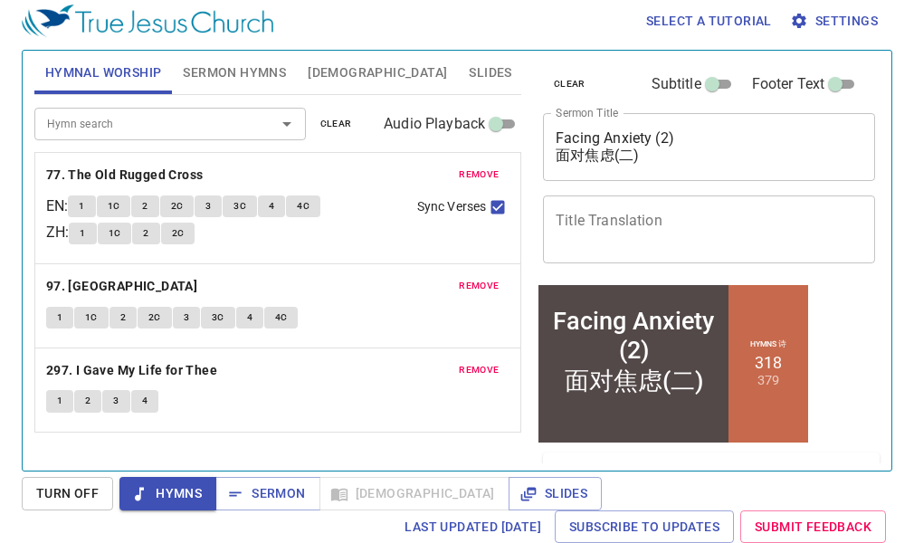
click at [241, 66] on span "Sermon Hymns" at bounding box center [234, 73] width 103 height 23
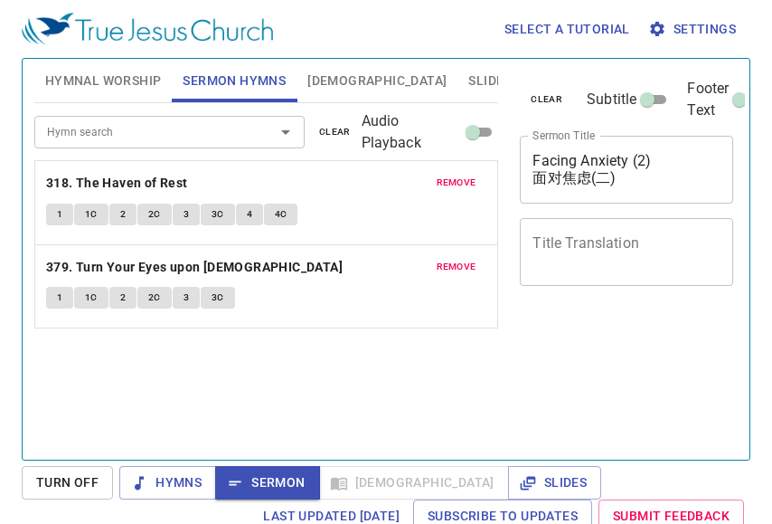
scroll to position [8, 0]
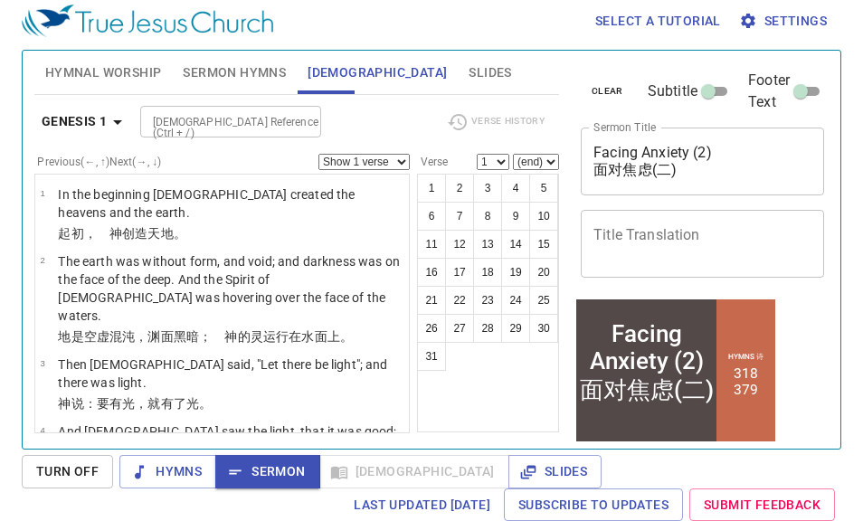
scroll to position [8, 0]
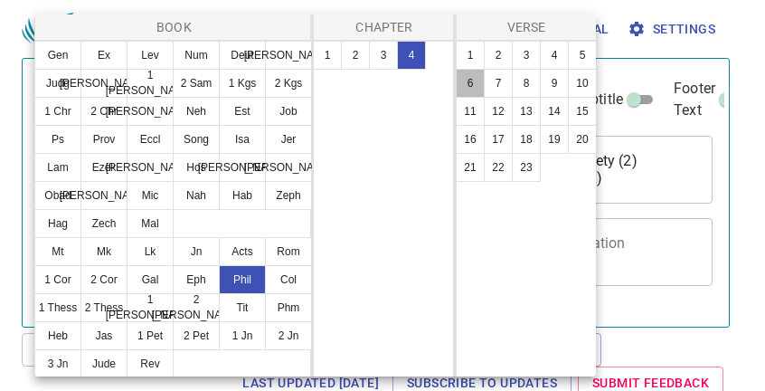
click at [463, 76] on button "6" at bounding box center [470, 83] width 29 height 29
select select "6"
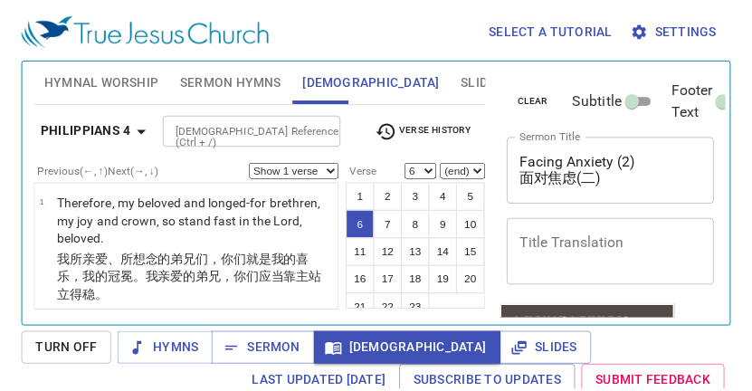
scroll to position [493, 0]
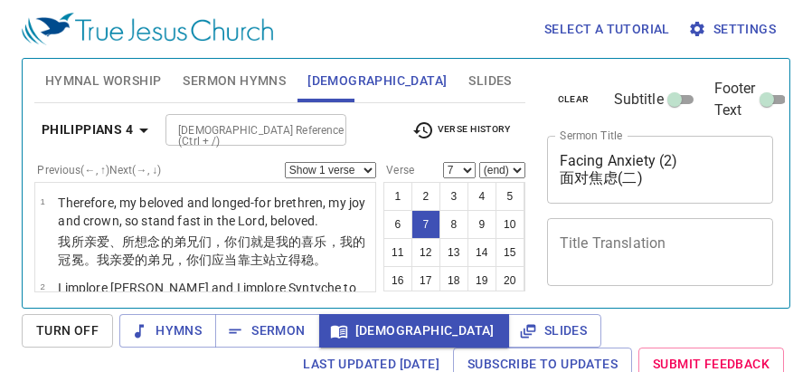
select select "7"
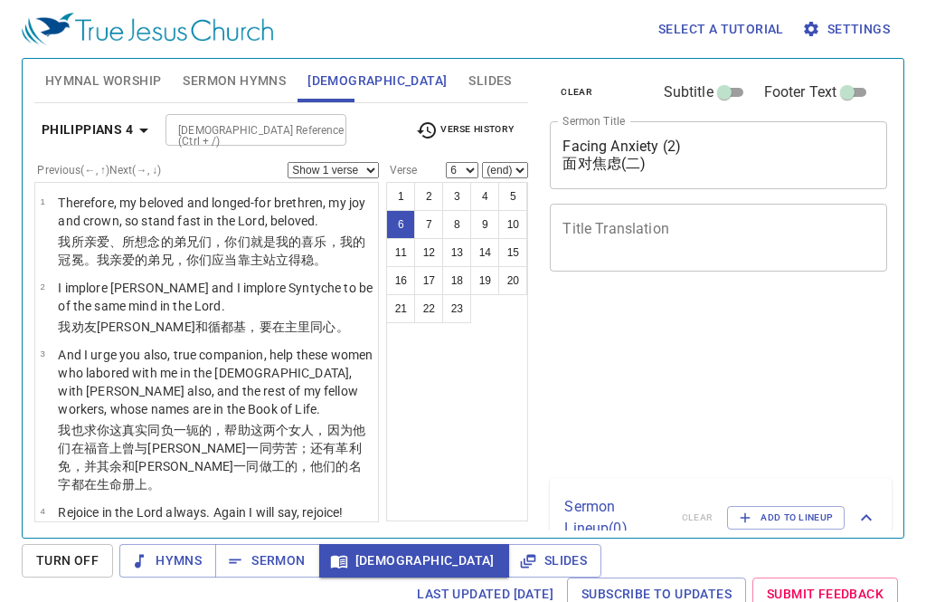
select select "6"
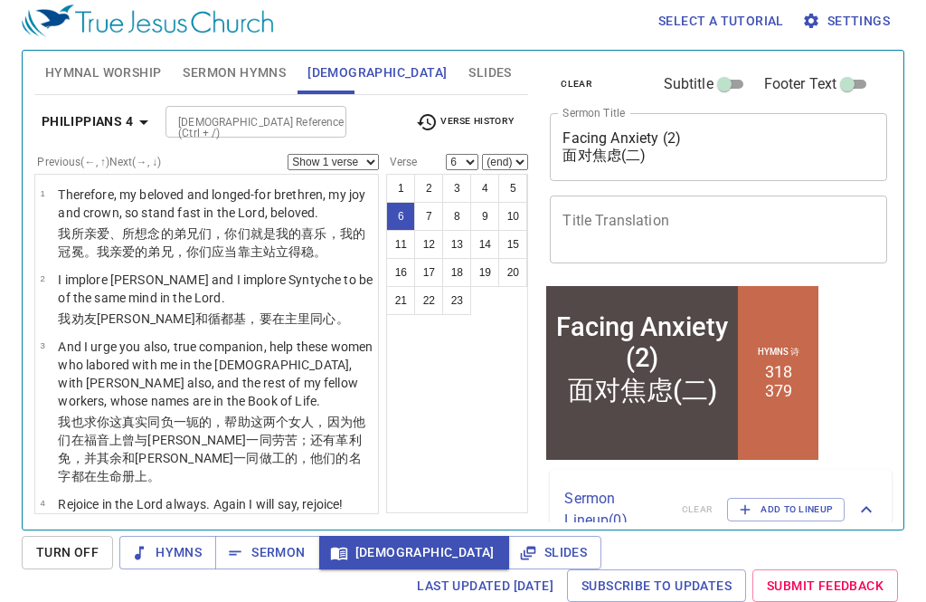
scroll to position [400, 0]
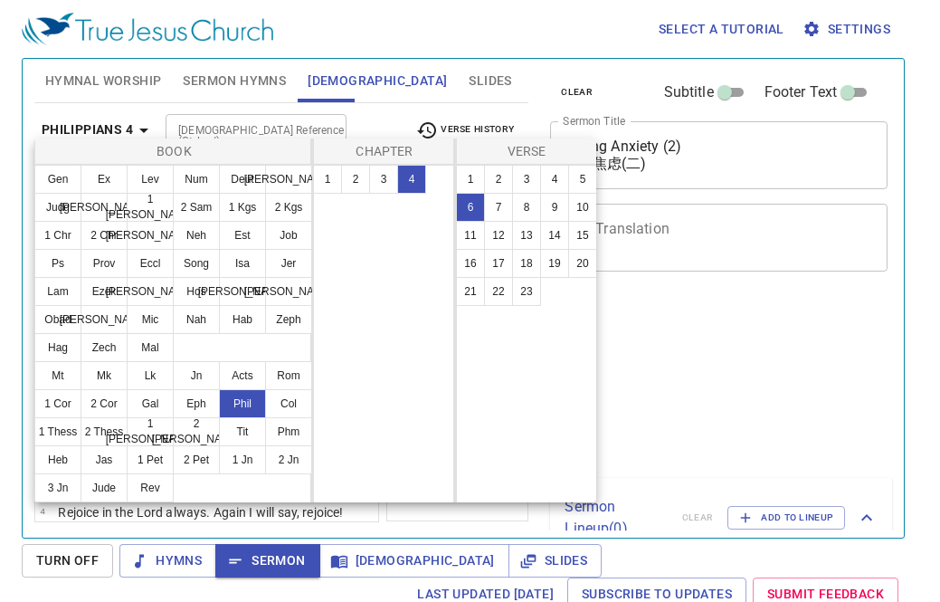
select select "6"
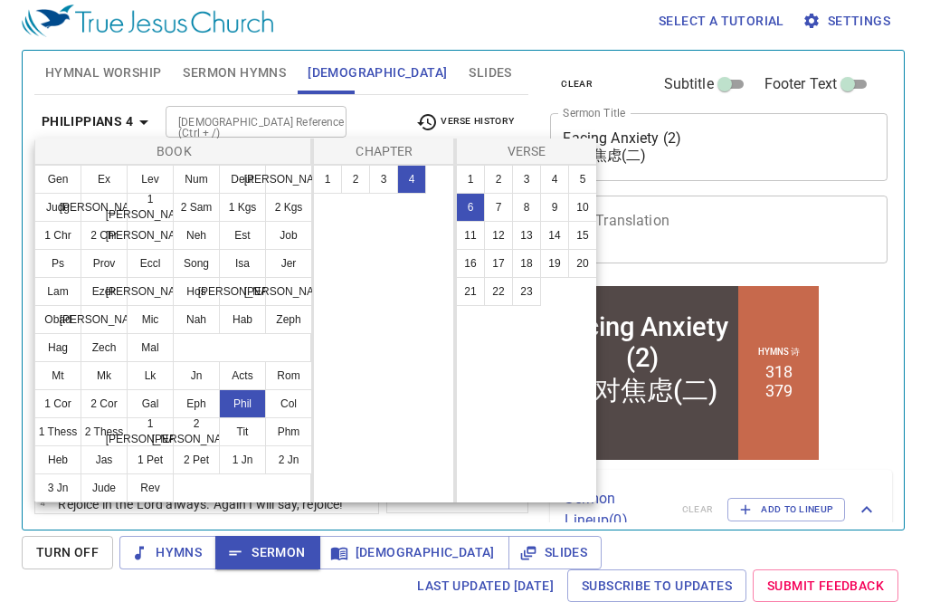
scroll to position [400, 0]
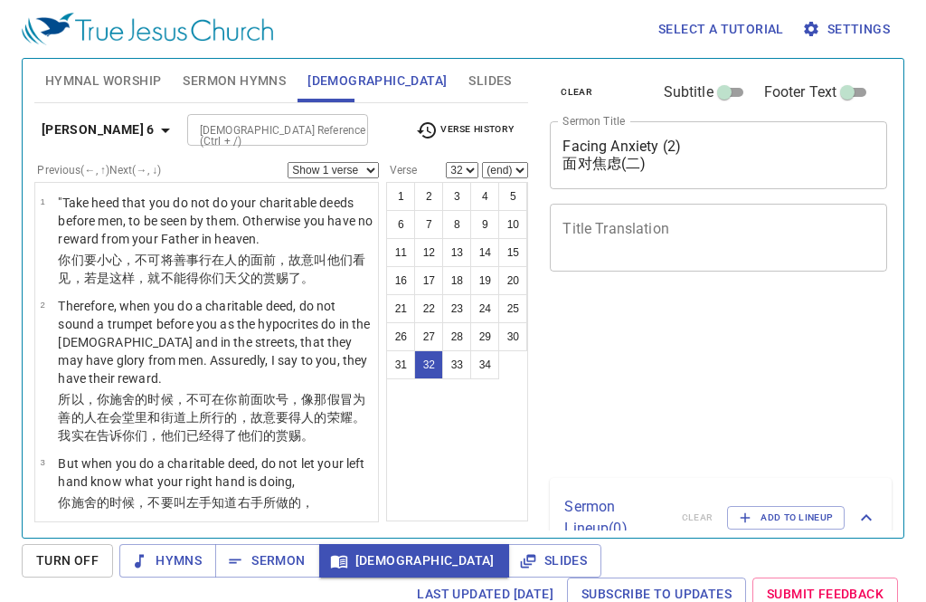
select select "32"
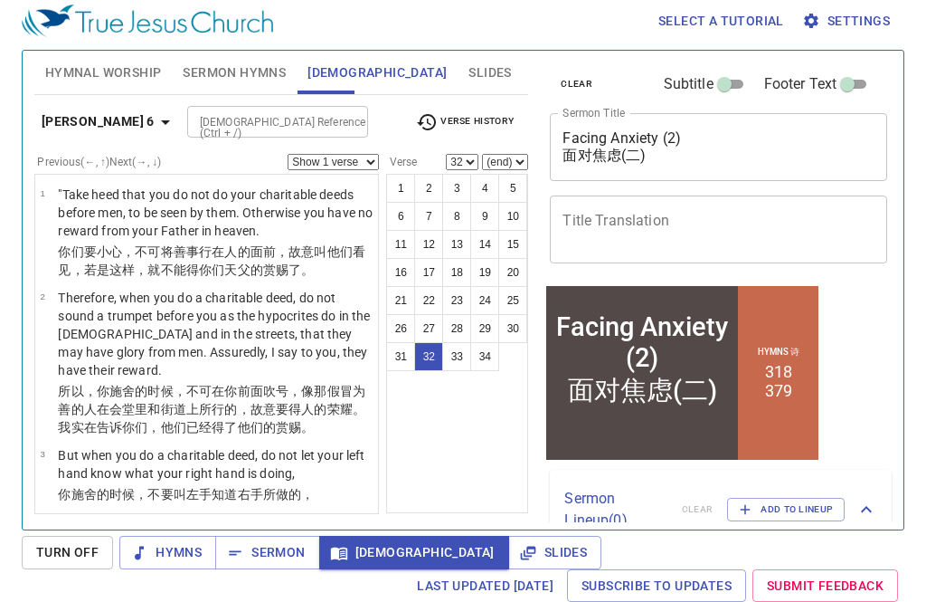
scroll to position [2984, 0]
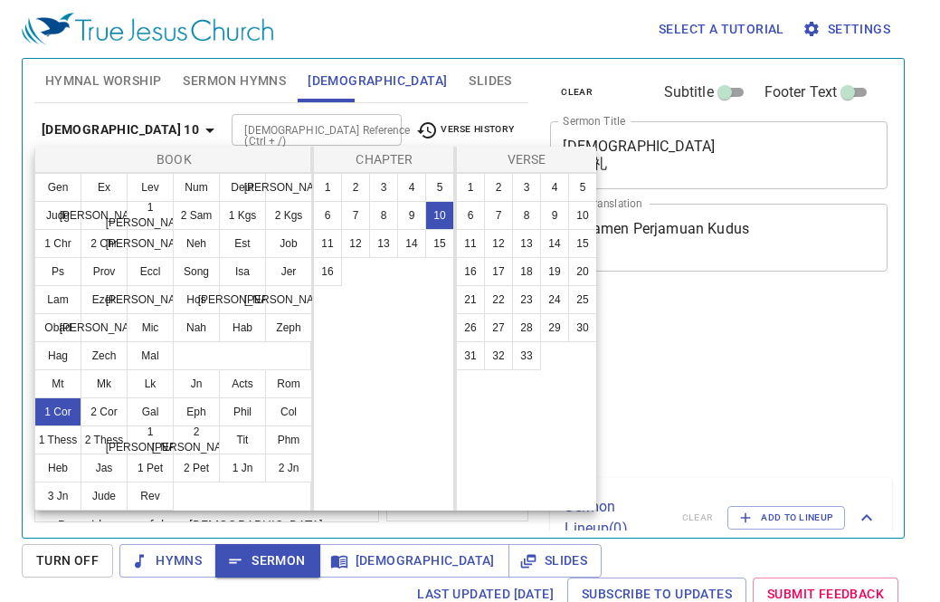
select select "32"
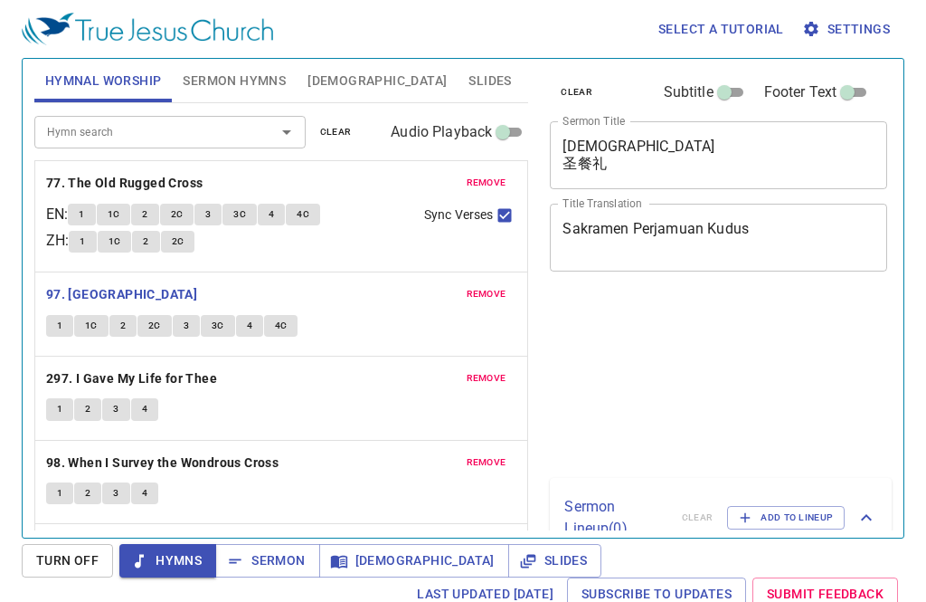
scroll to position [8, 0]
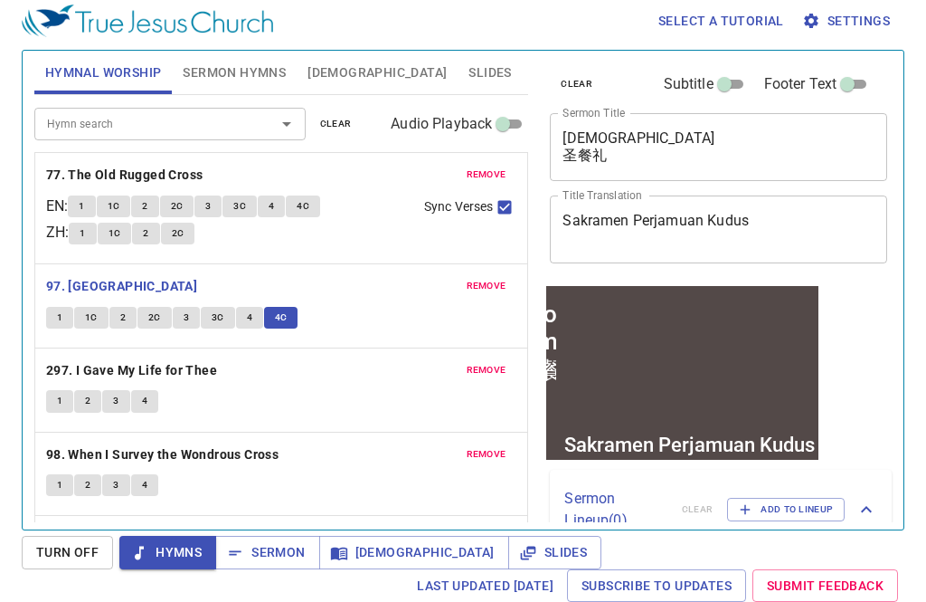
click at [393, 296] on p "97. [GEOGRAPHIC_DATA]" at bounding box center [281, 286] width 471 height 23
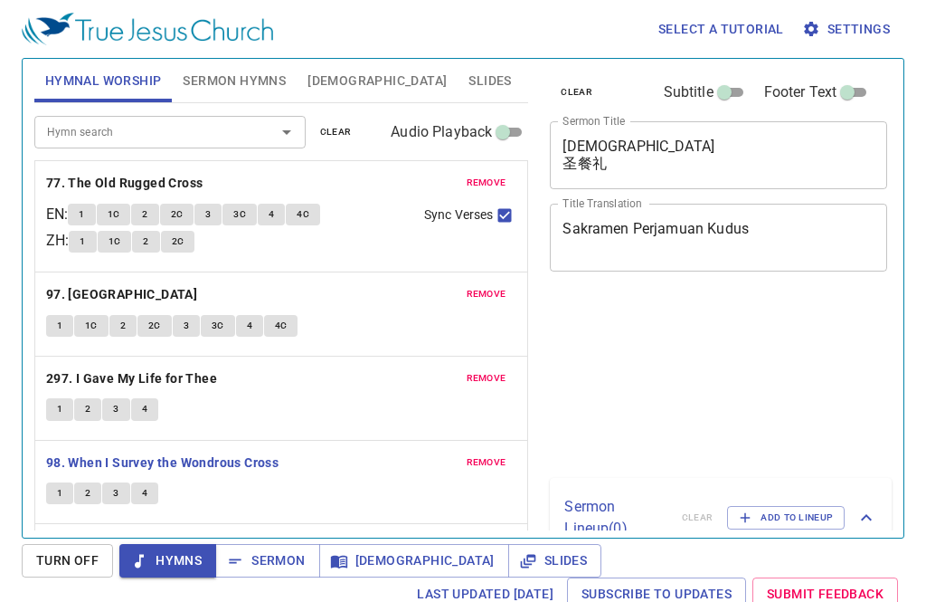
scroll to position [8, 0]
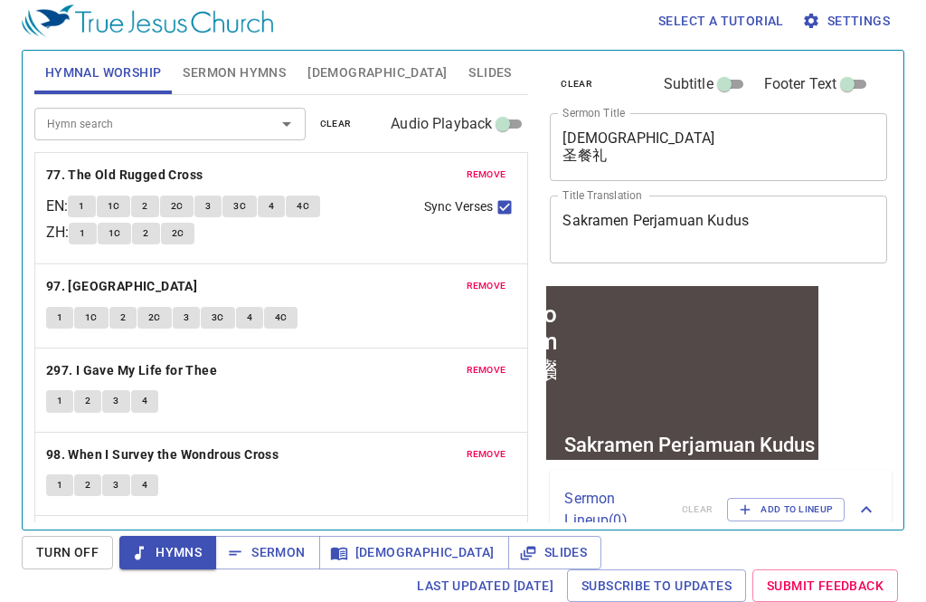
scroll to position [232, 0]
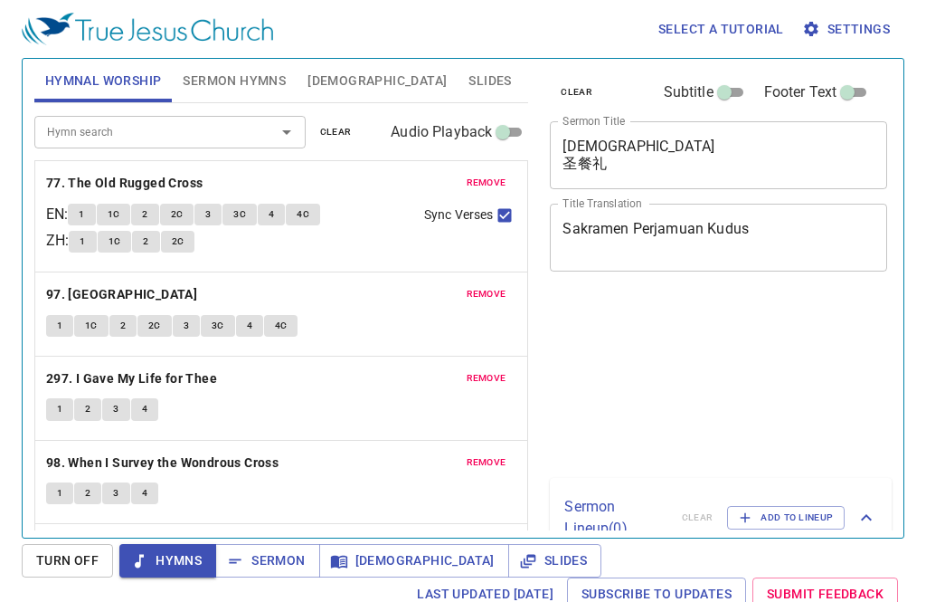
scroll to position [8, 0]
